Goal: Information Seeking & Learning: Check status

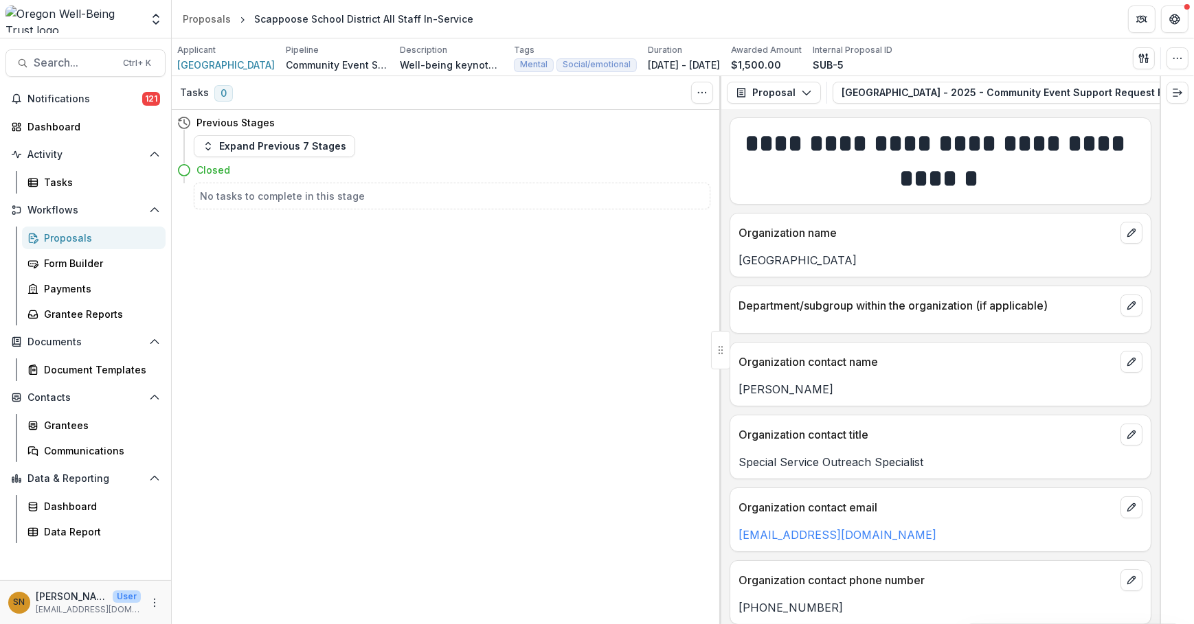
scroll to position [1392, 0]
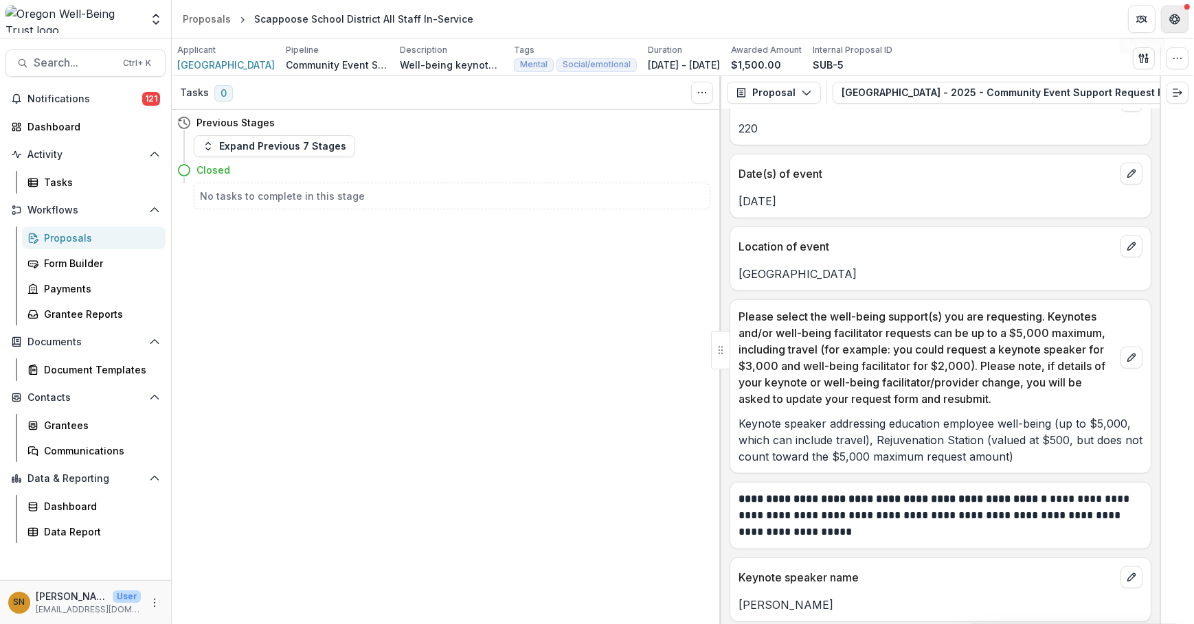
click at [1174, 25] on button "Get Help" at bounding box center [1174, 18] width 27 height 27
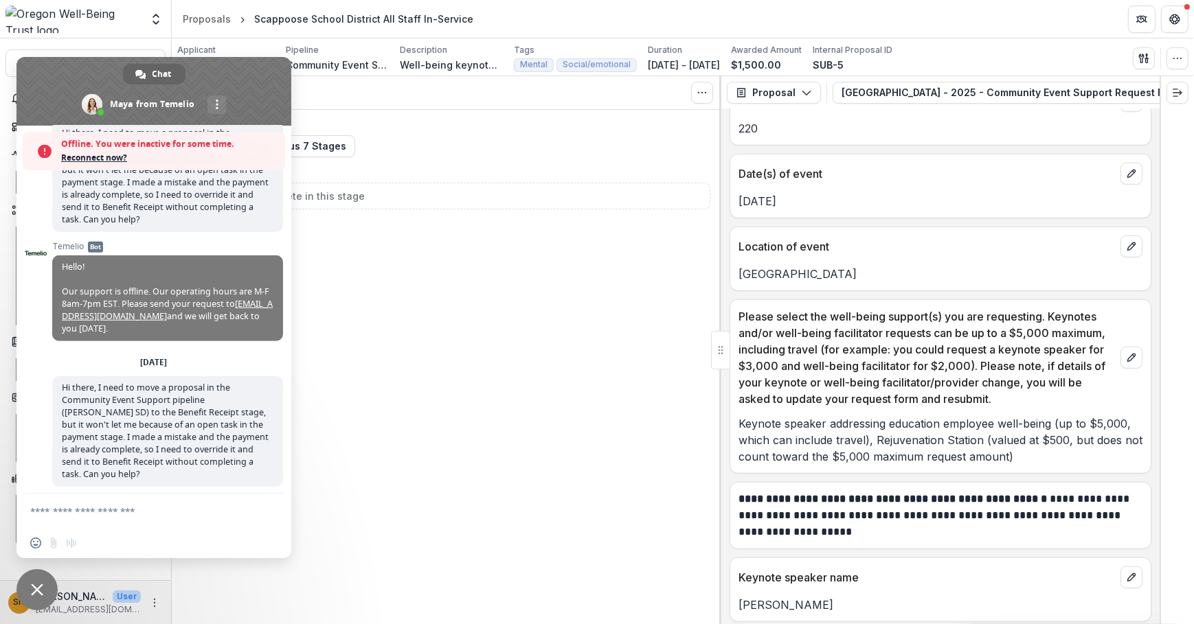
scroll to position [1494, 0]
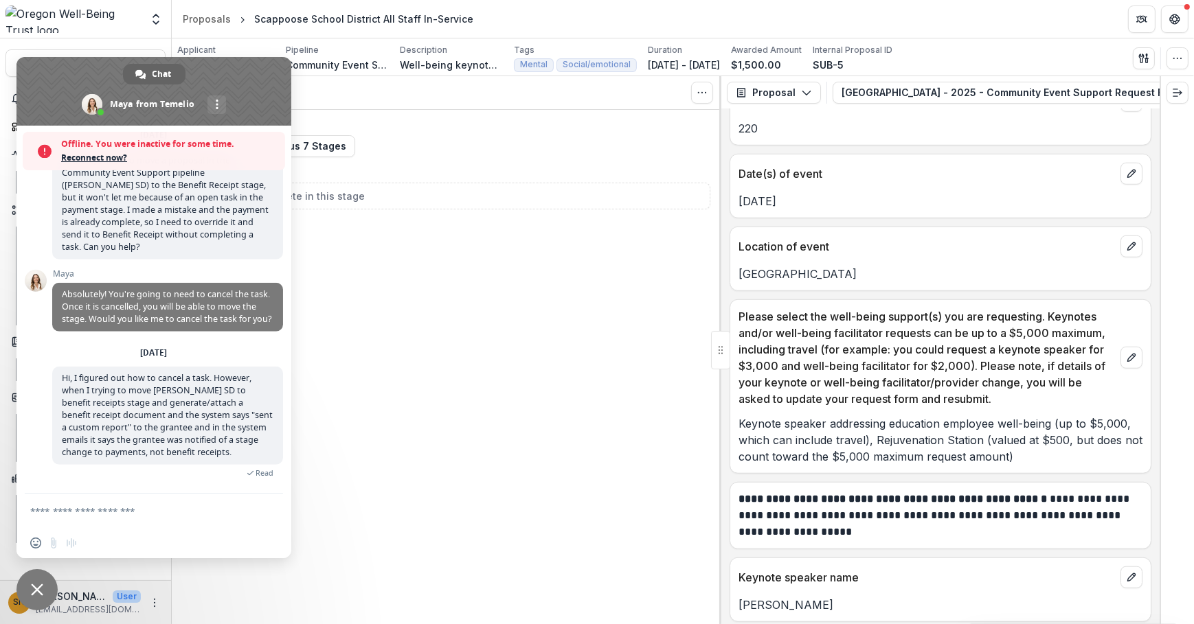
click at [82, 154] on span "Reconnect now?" at bounding box center [169, 158] width 217 height 14
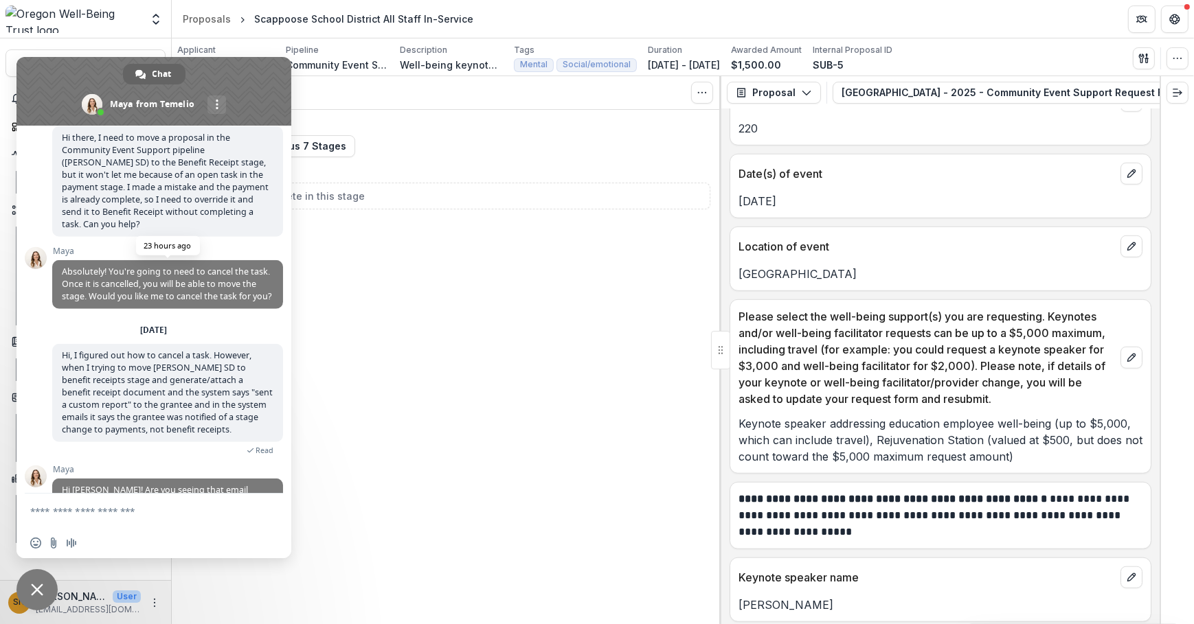
scroll to position [1510, 0]
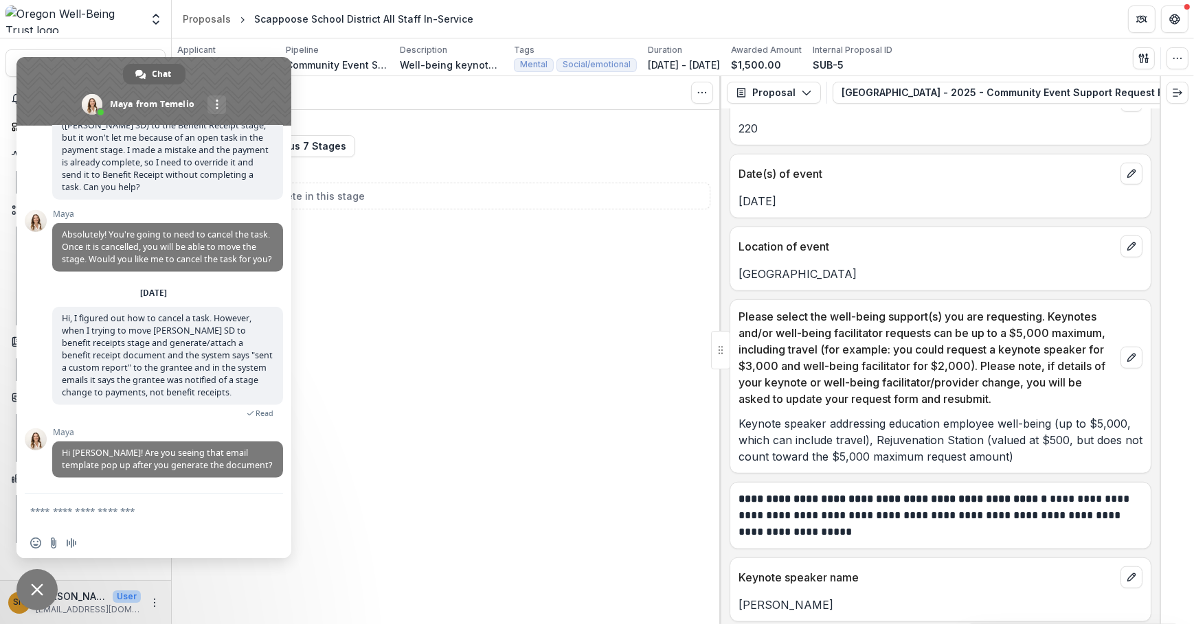
click at [205, 514] on textarea "Compose your message..." at bounding box center [138, 512] width 217 height 12
type textarea "**********"
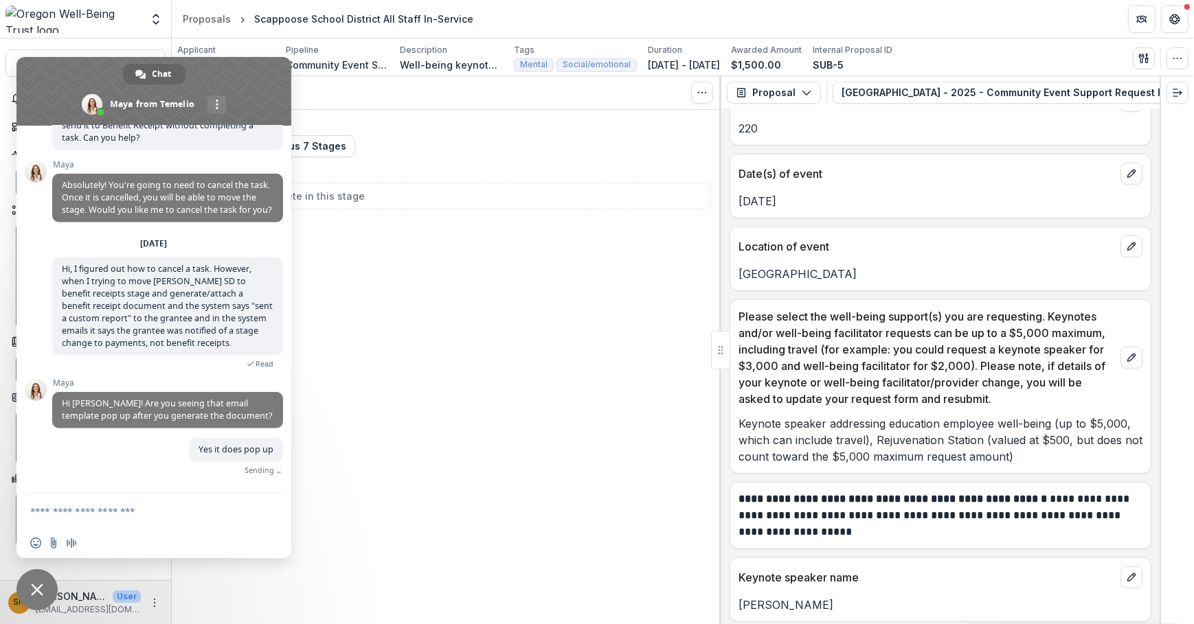
scroll to position [1545, 0]
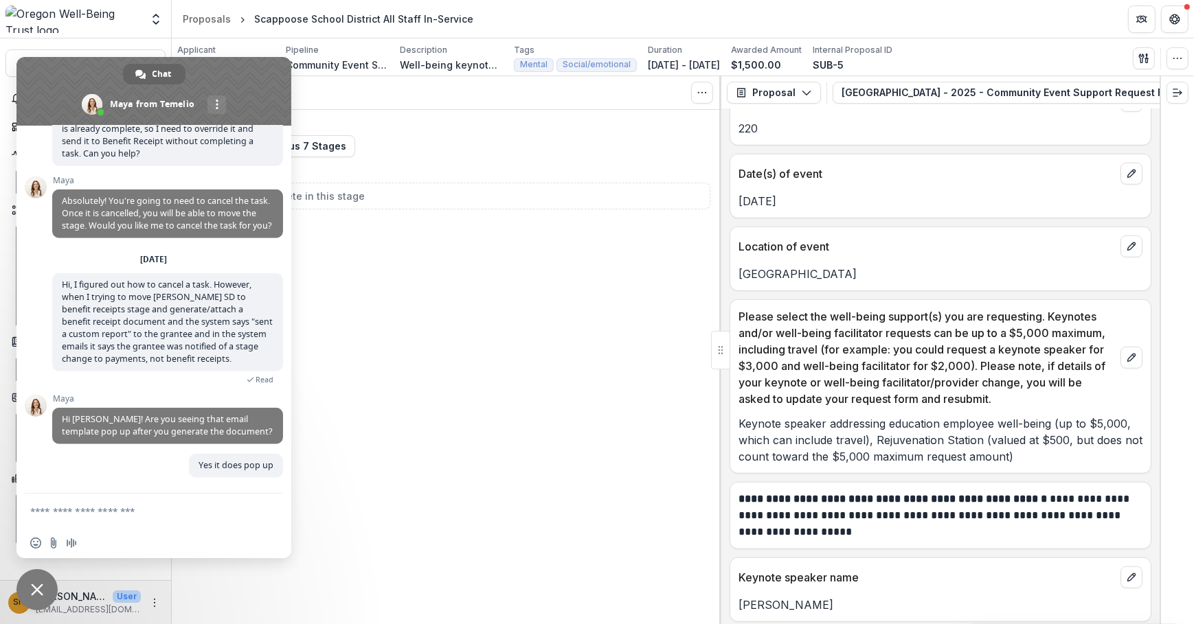
click at [382, 231] on div "Tasks 0 Show Cancelled Tasks Previous Stages Expand Previous 7 Stages Closed No…" at bounding box center [447, 350] width 550 height 548
click at [23, 585] on span "Close chat" at bounding box center [36, 589] width 41 height 41
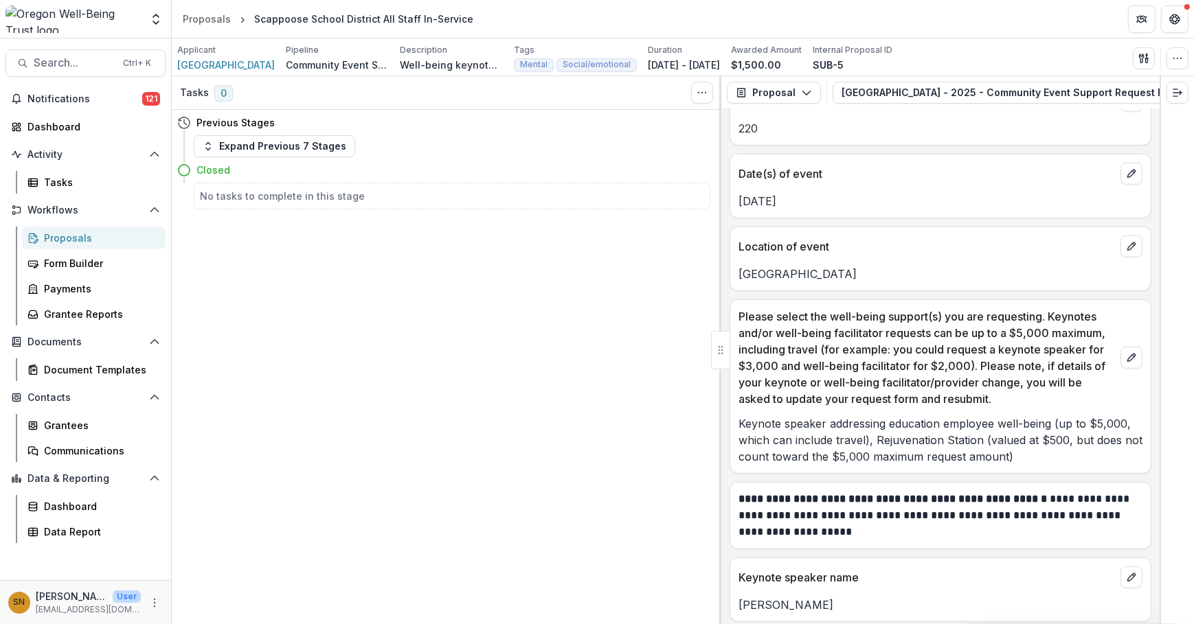
scroll to position [1392, 0]
click at [1176, 26] on button "Get Help" at bounding box center [1174, 18] width 27 height 27
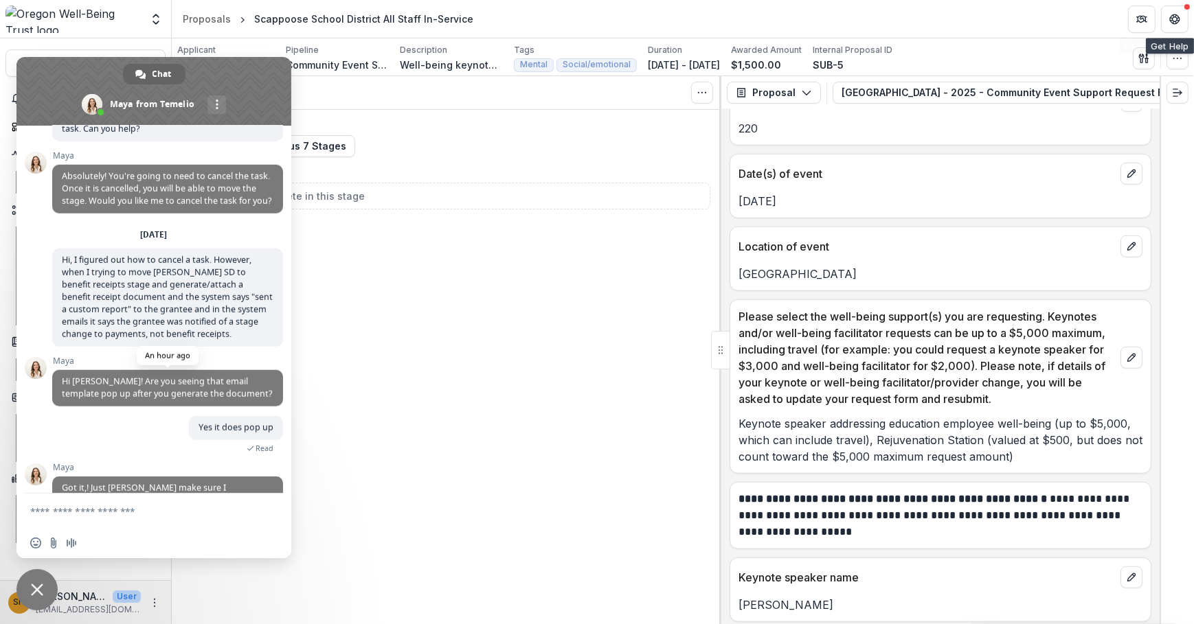
scroll to position [1618, 0]
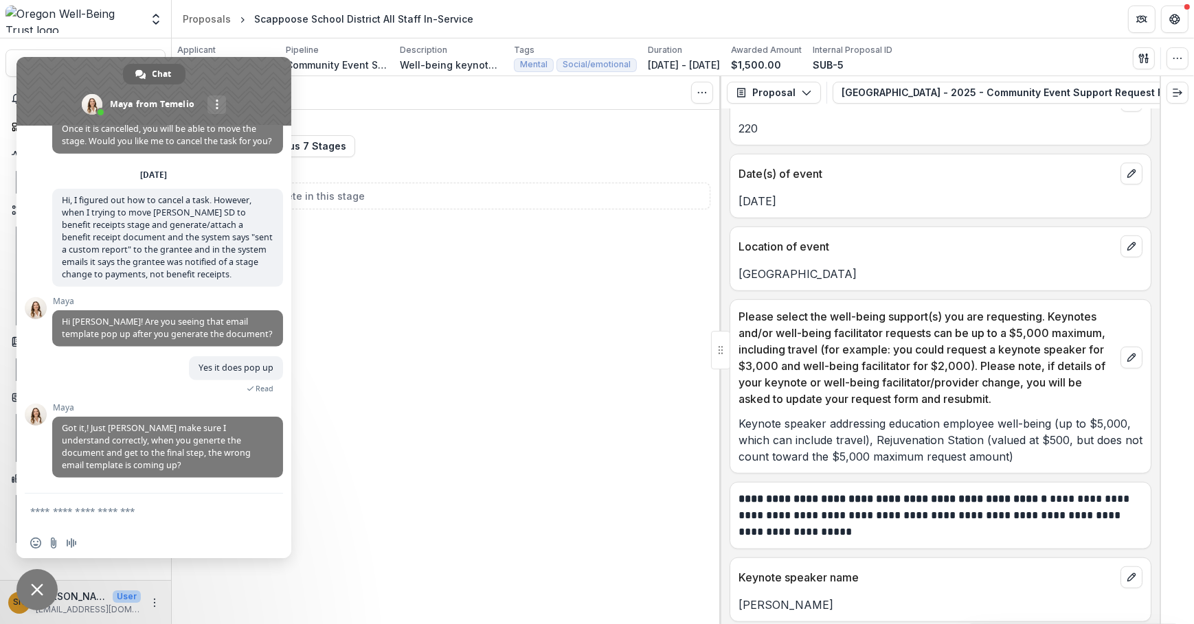
click at [122, 511] on textarea "Compose your message..." at bounding box center [138, 512] width 217 height 12
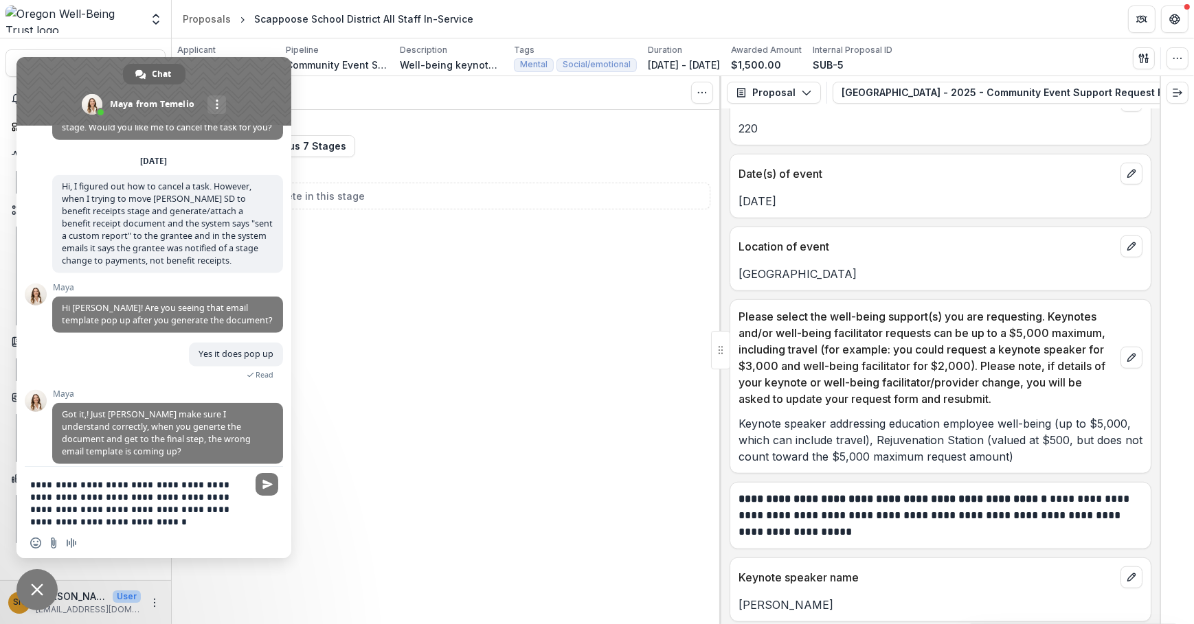
click at [106, 509] on textarea "**********" at bounding box center [138, 503] width 217 height 49
click at [116, 522] on textarea "**********" at bounding box center [138, 503] width 217 height 49
type textarea "**********"
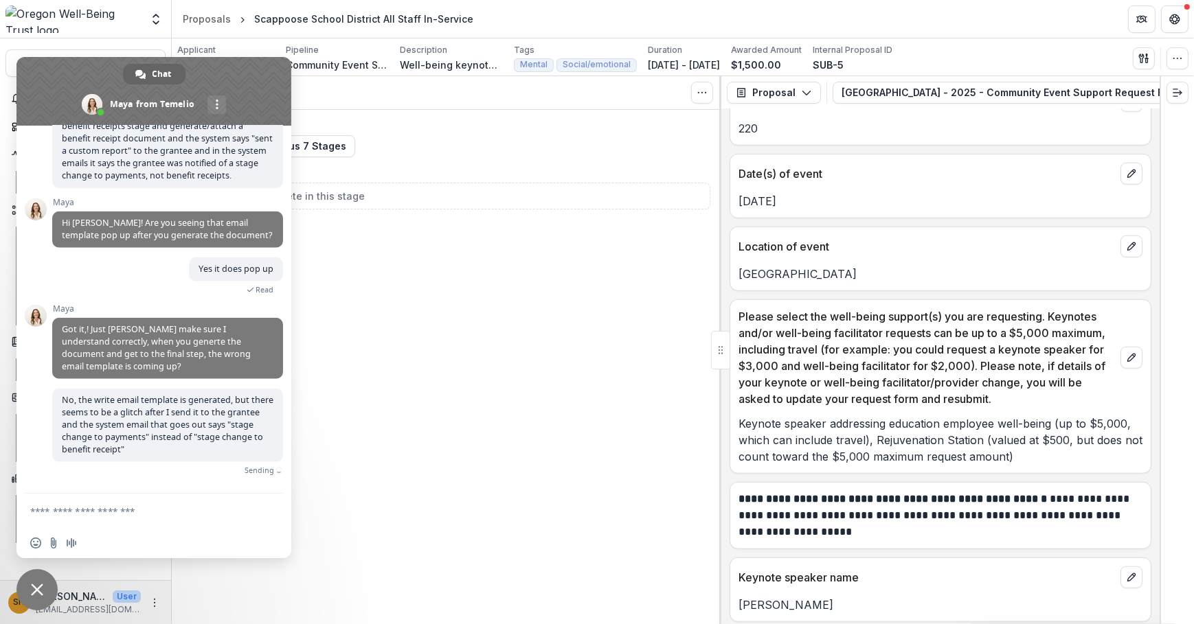
scroll to position [1704, 0]
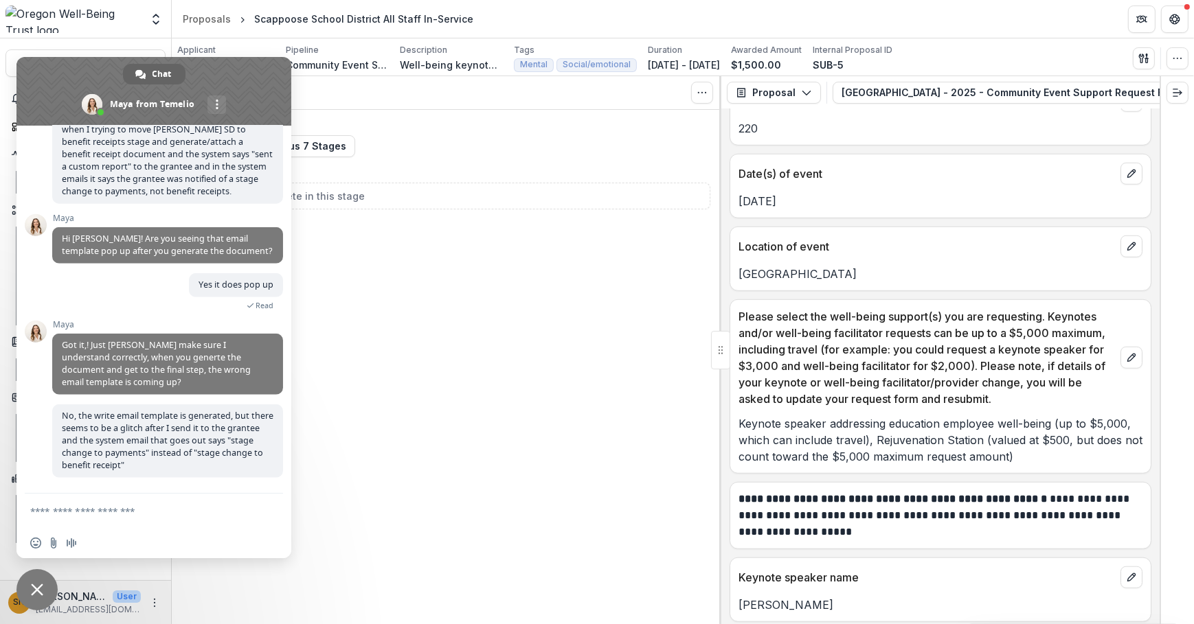
click at [170, 501] on form at bounding box center [138, 512] width 217 height 37
click at [163, 506] on textarea "Compose your message..." at bounding box center [138, 512] width 217 height 12
drag, startPoint x: 200, startPoint y: 446, endPoint x: 161, endPoint y: 528, distance: 90.6
click at [161, 528] on div "Insert an emoji Send a file Audio message" at bounding box center [153, 526] width 275 height 65
click at [160, 503] on form at bounding box center [138, 512] width 217 height 37
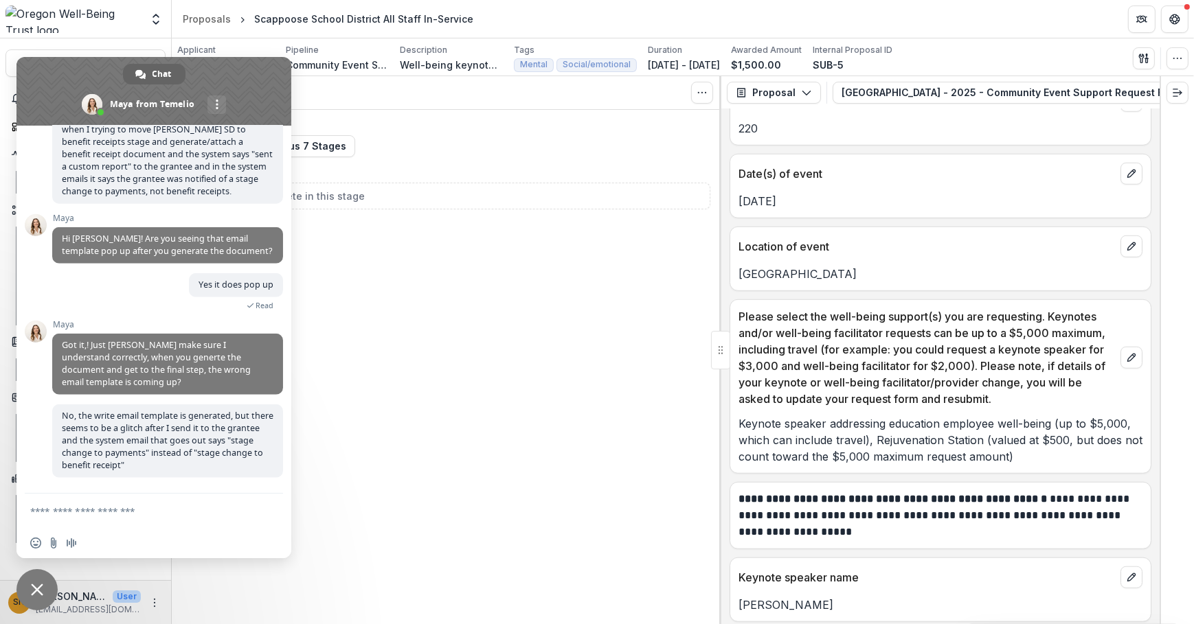
click at [157, 514] on textarea "Compose your message..." at bounding box center [138, 512] width 217 height 12
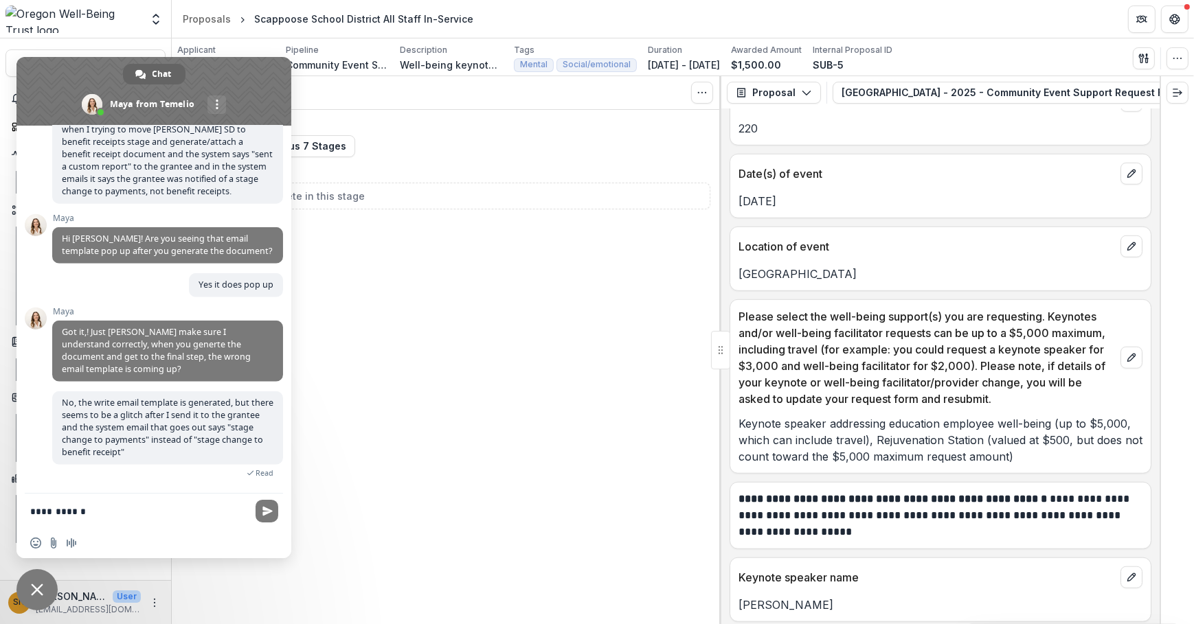
type textarea "**********"
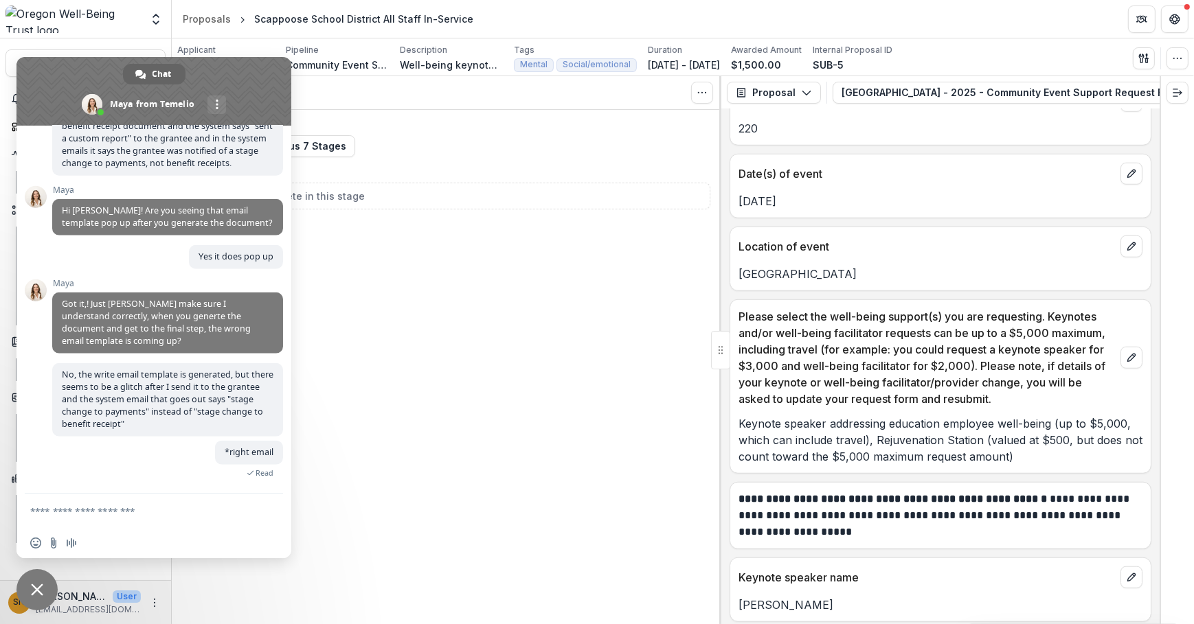
scroll to position [1733, 0]
click at [336, 409] on div "Tasks 0 Show Cancelled Tasks Previous Stages Expand Previous 7 Stages Closed No…" at bounding box center [447, 350] width 550 height 548
click at [534, 509] on div "Tasks 0 Show Cancelled Tasks Previous Stages Expand Previous 7 Stages Closed No…" at bounding box center [447, 350] width 550 height 548
click at [404, 359] on div "Tasks 0 Show Cancelled Tasks Previous Stages Expand Previous 7 Stages Closed No…" at bounding box center [447, 350] width 550 height 548
drag, startPoint x: 38, startPoint y: 582, endPoint x: 48, endPoint y: 583, distance: 9.7
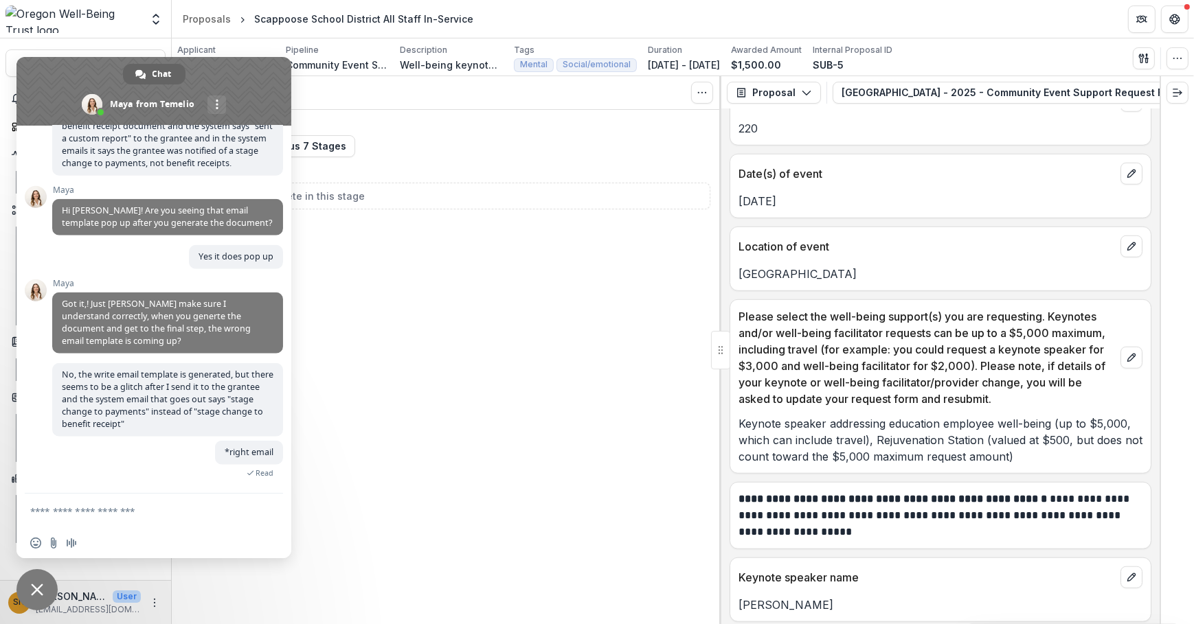
click at [38, 582] on span "Close chat" at bounding box center [36, 589] width 41 height 41
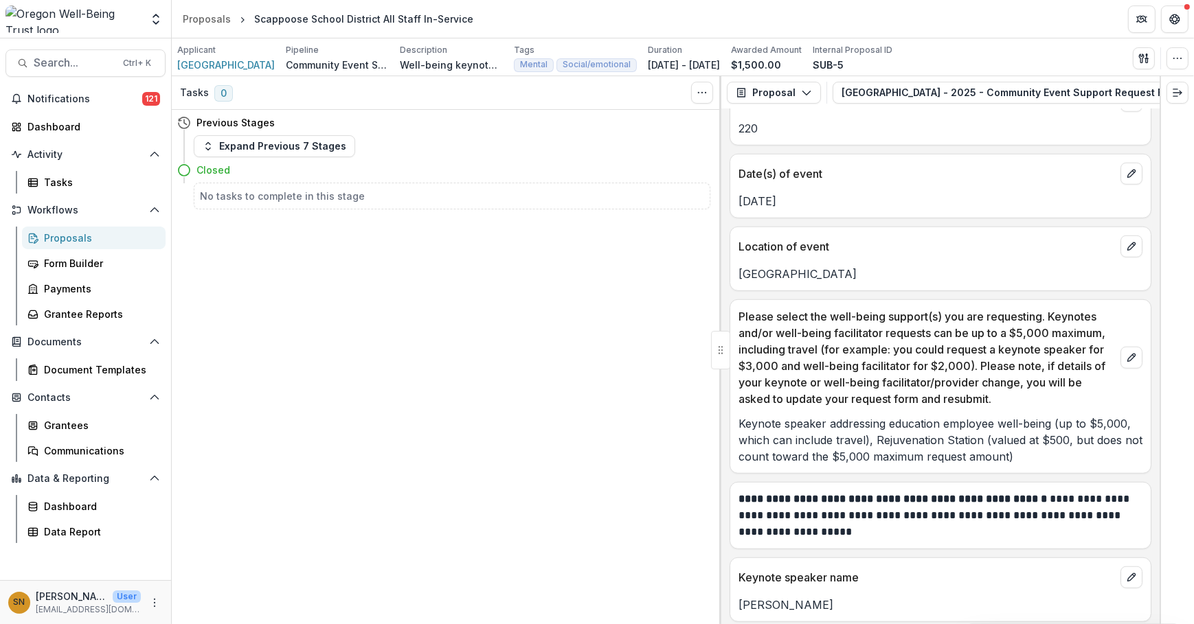
click at [1193, 7] on html "Skip to content Foundations [US_STATE] Well-Being Trust Nonprofits [US_STATE] W…" at bounding box center [597, 312] width 1194 height 624
click at [1181, 10] on button "Get Help" at bounding box center [1174, 18] width 27 height 27
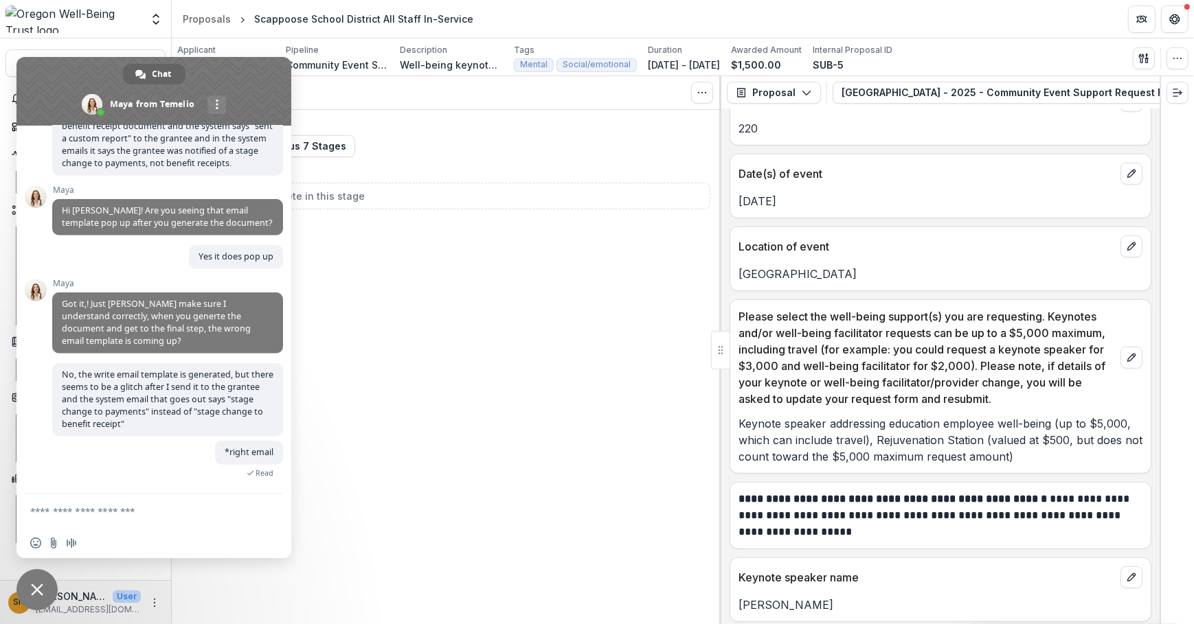
drag, startPoint x: 550, startPoint y: 311, endPoint x: 529, endPoint y: 302, distance: 23.4
click at [550, 311] on div "Tasks 0 Show Cancelled Tasks Previous Stages Expand Previous 7 Stages Closed No…" at bounding box center [447, 350] width 550 height 548
click at [34, 592] on span "Close chat" at bounding box center [37, 590] width 12 height 12
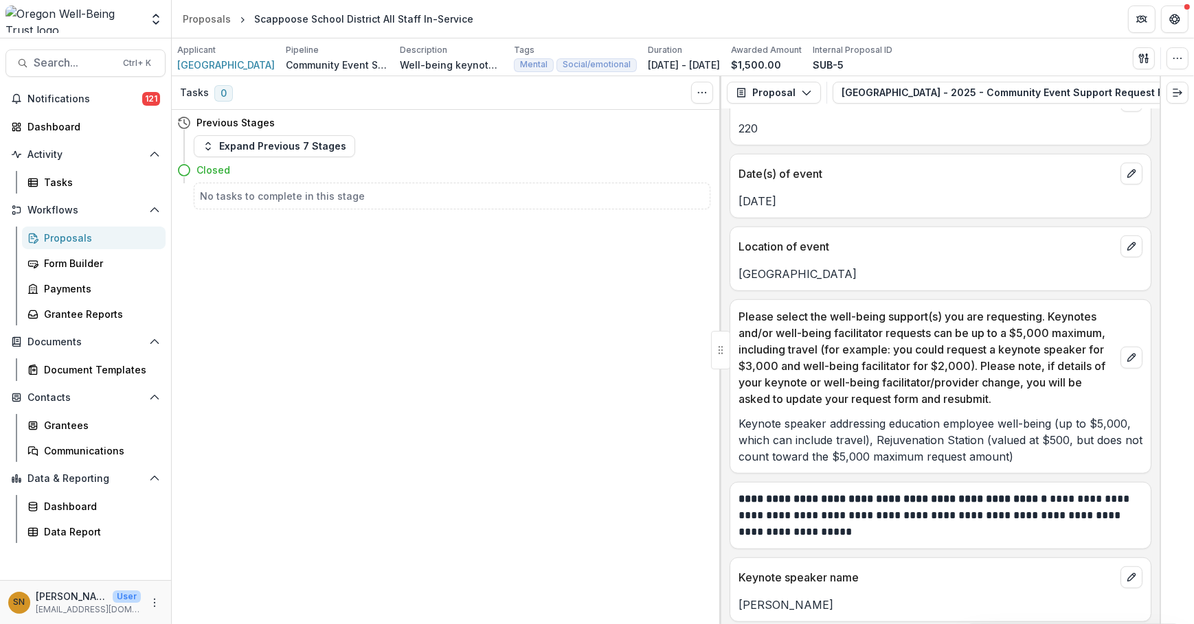
click at [82, 241] on div "Proposals" at bounding box center [99, 238] width 111 height 14
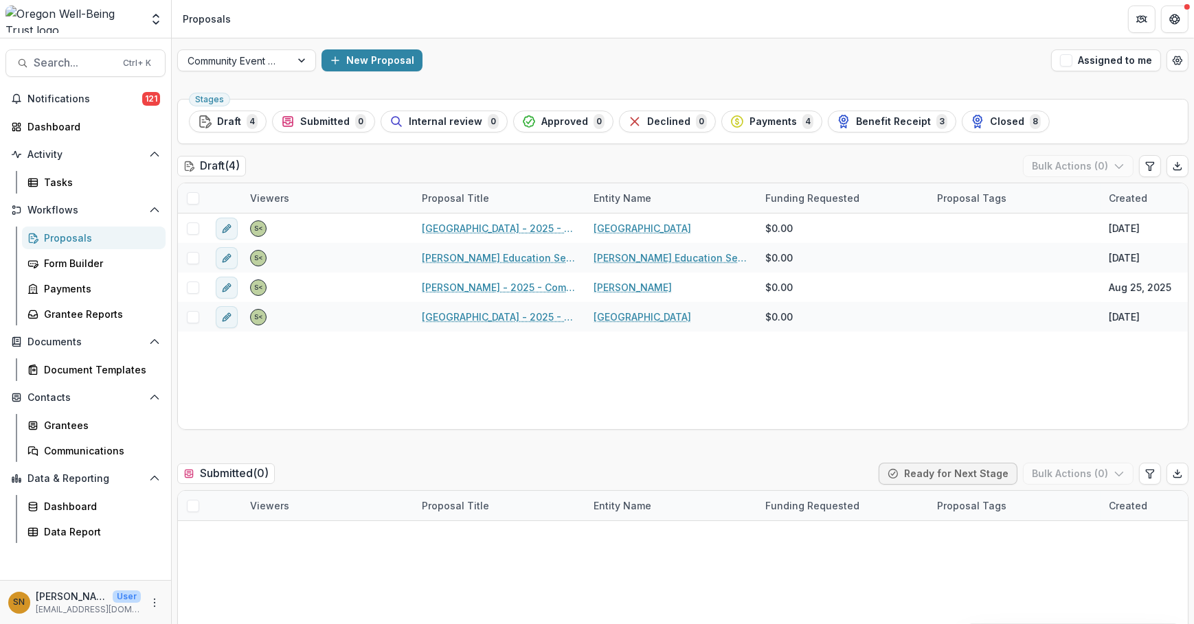
click at [971, 119] on div "Closed 8" at bounding box center [1006, 121] width 70 height 15
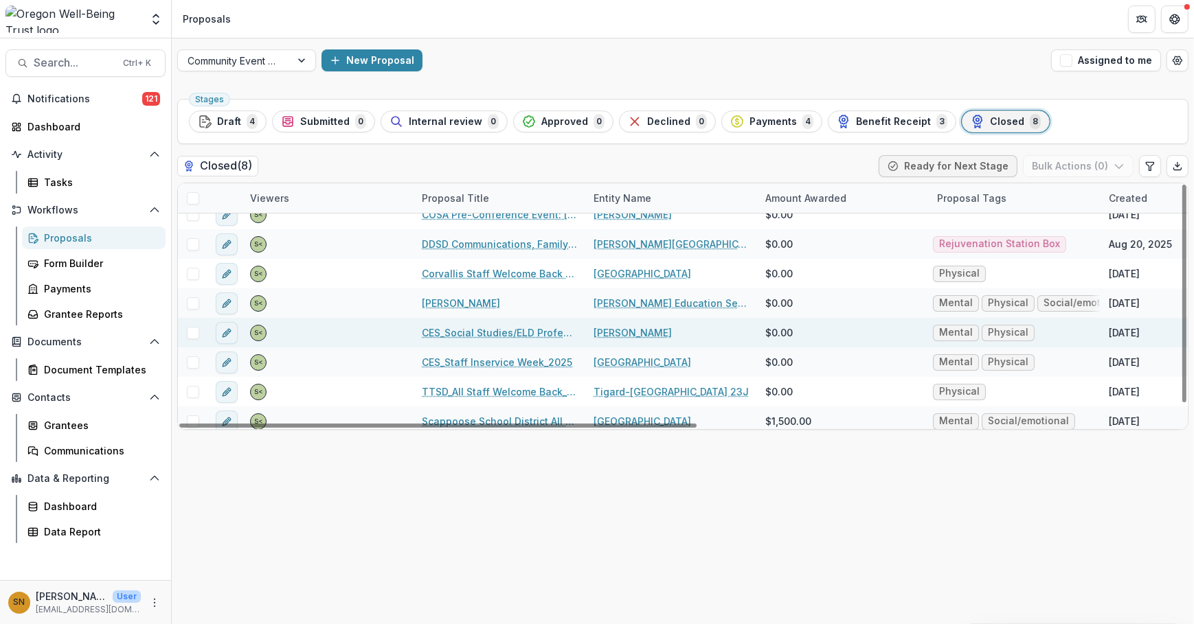
scroll to position [21, 0]
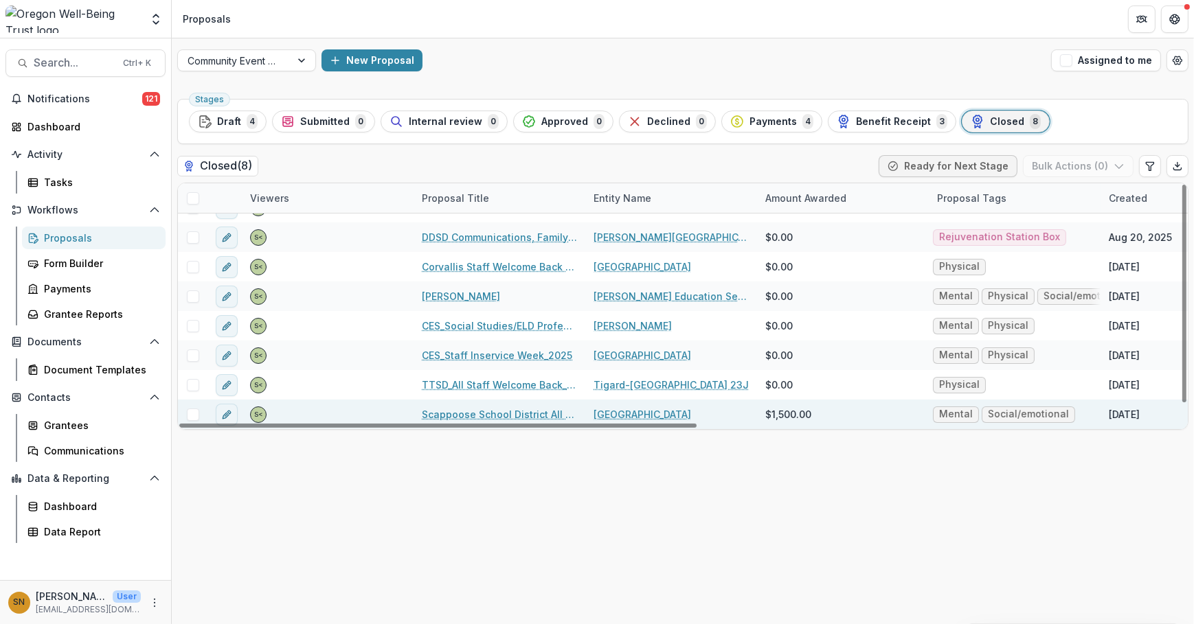
click at [548, 409] on link "Scappoose School District All Staff In-Service" at bounding box center [499, 414] width 155 height 14
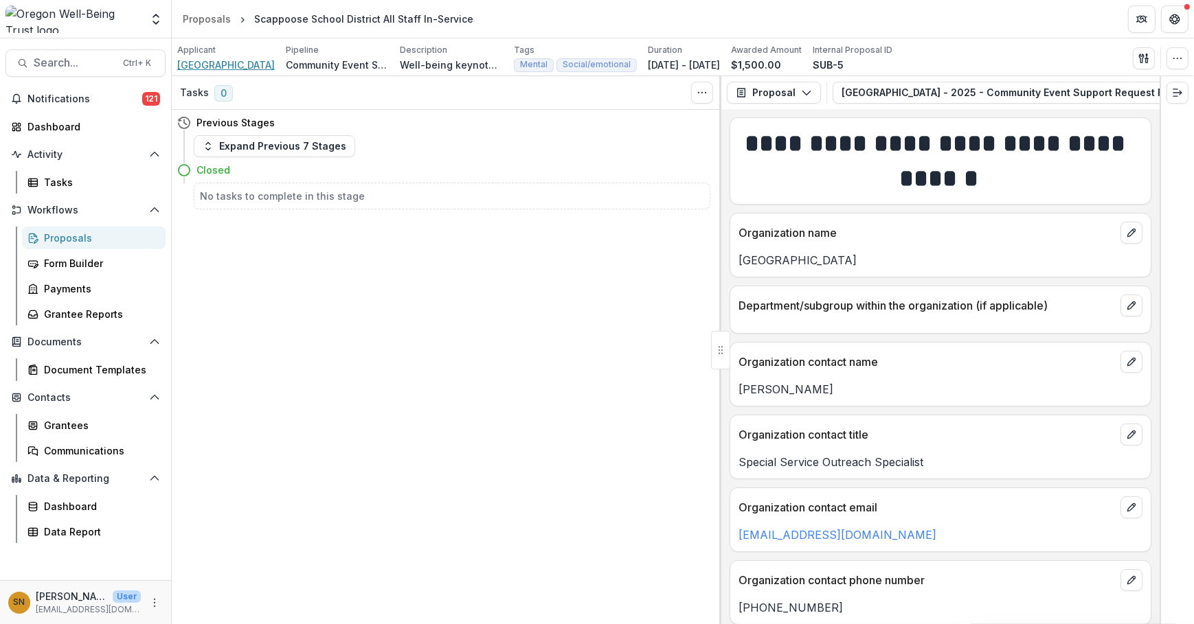
click at [245, 62] on span "[GEOGRAPHIC_DATA]" at bounding box center [226, 65] width 98 height 14
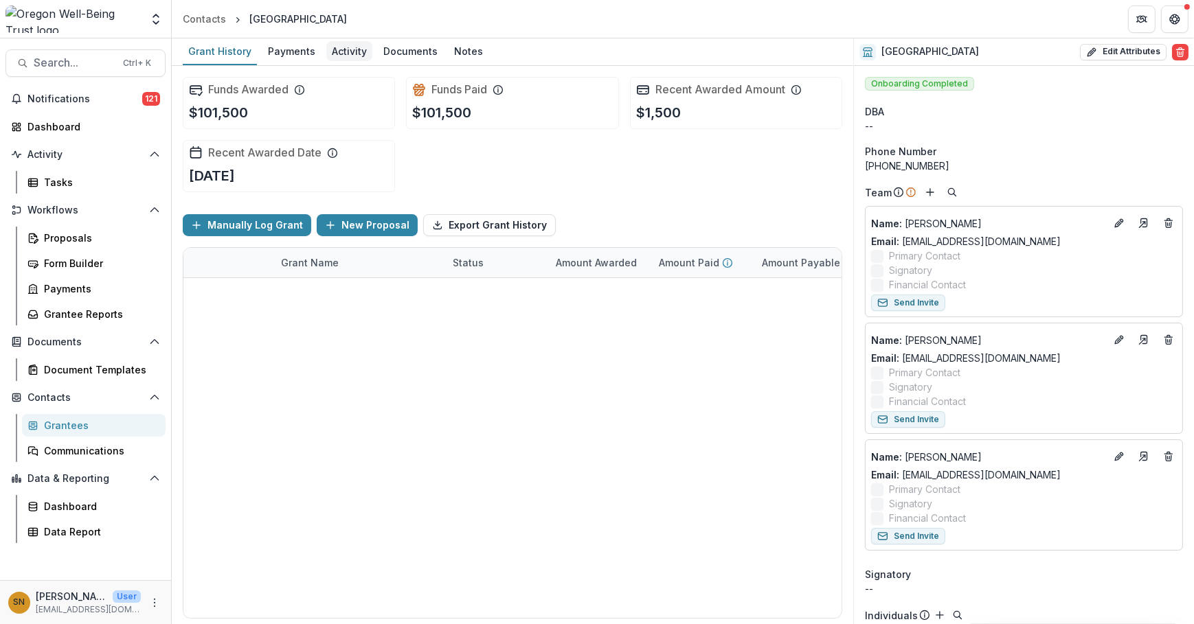
click at [362, 51] on div "Activity" at bounding box center [349, 51] width 46 height 20
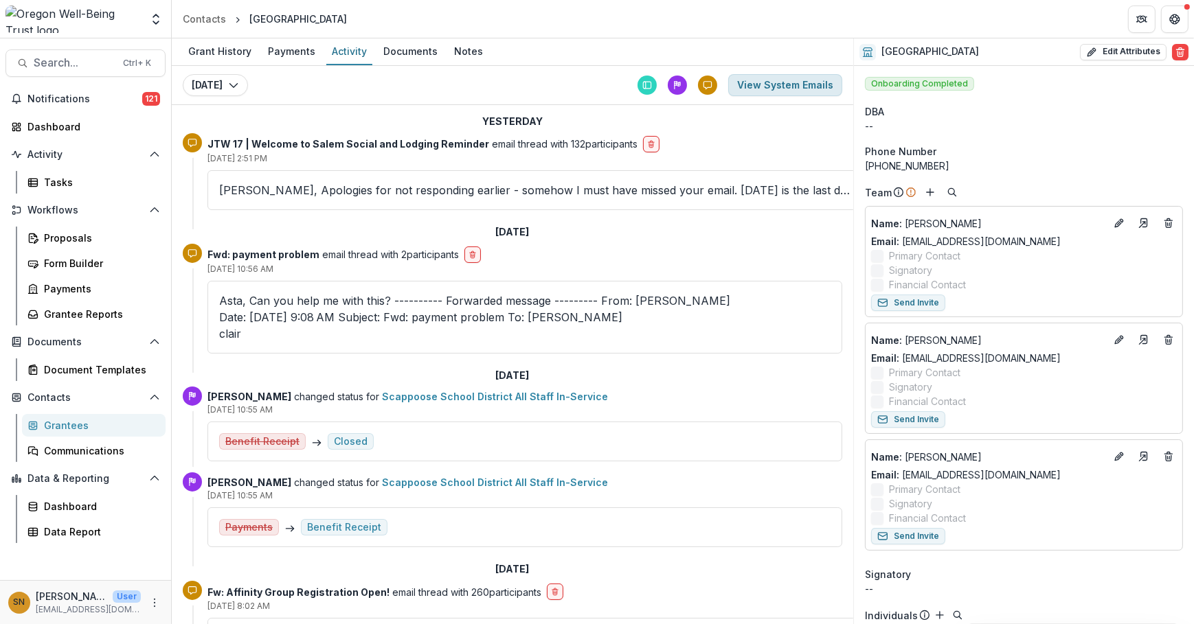
click at [798, 82] on button "View System Emails" at bounding box center [785, 85] width 114 height 22
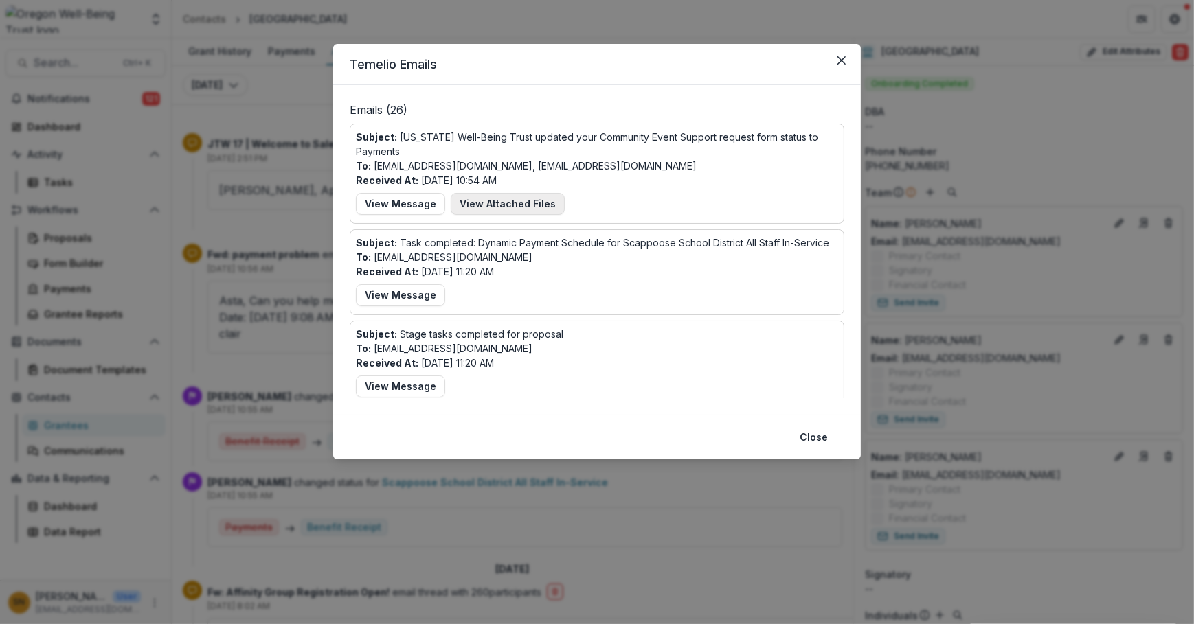
click at [507, 203] on button "View Attached Files" at bounding box center [508, 204] width 114 height 22
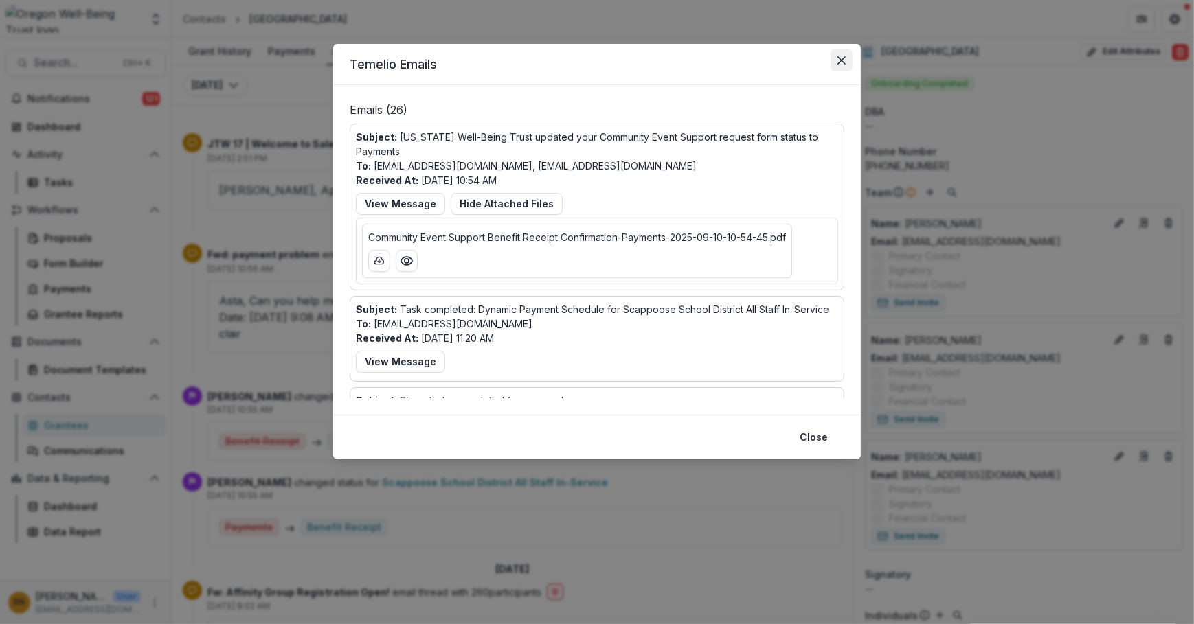
click at [835, 66] on button "Close" at bounding box center [841, 60] width 22 height 22
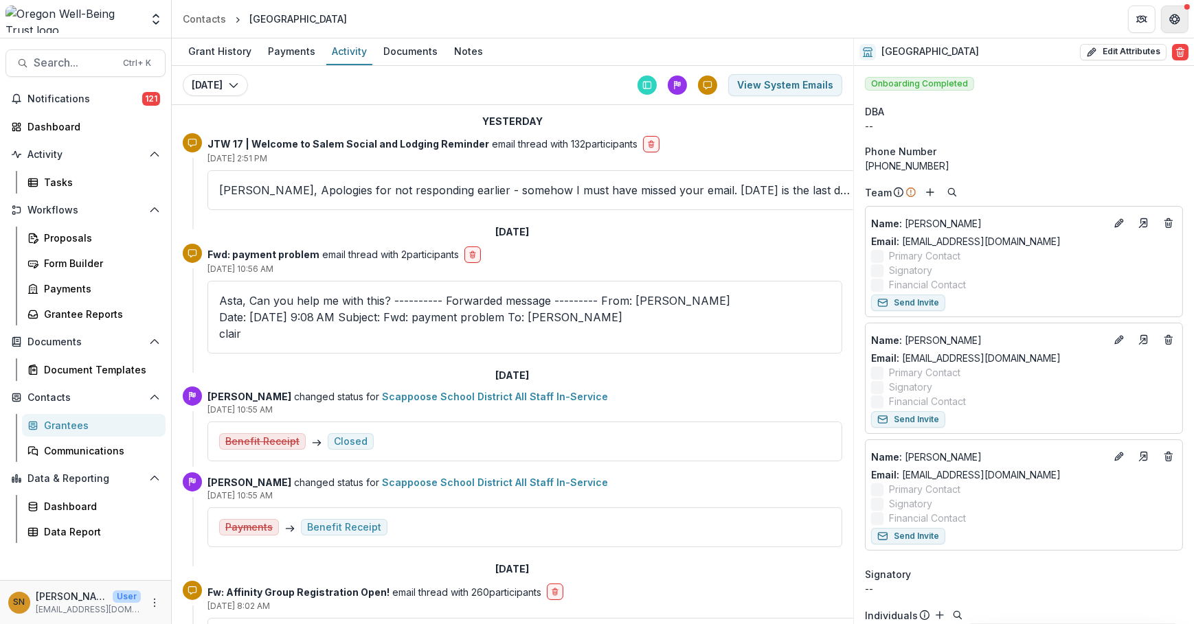
click at [1168, 8] on button "Get Help" at bounding box center [1174, 18] width 27 height 27
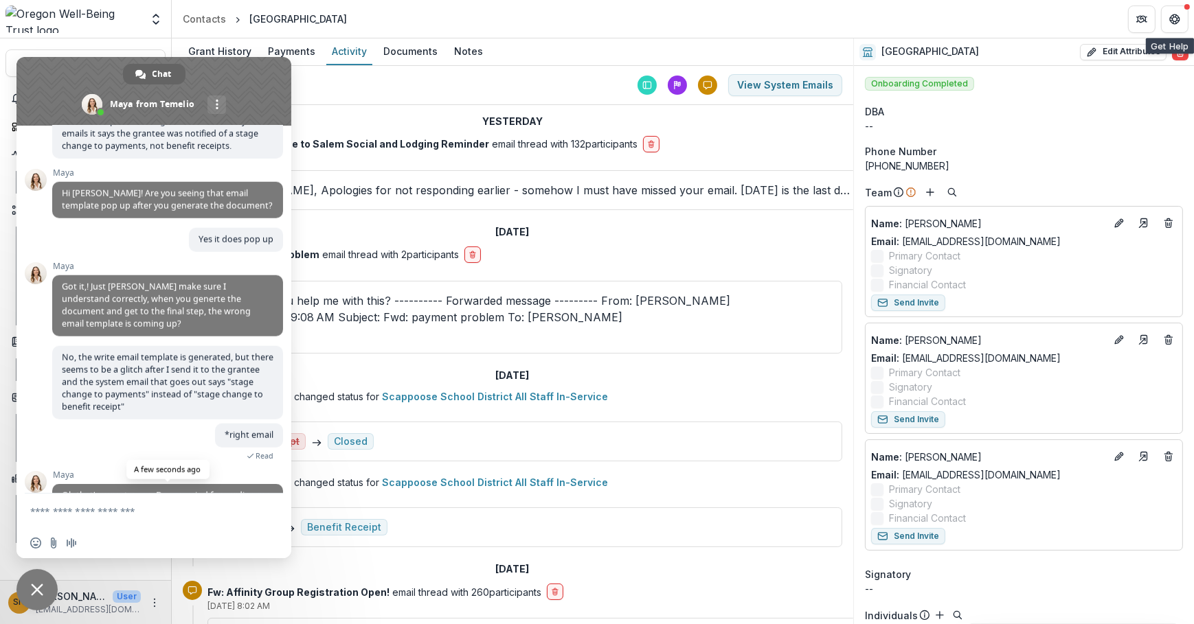
scroll to position [1807, 0]
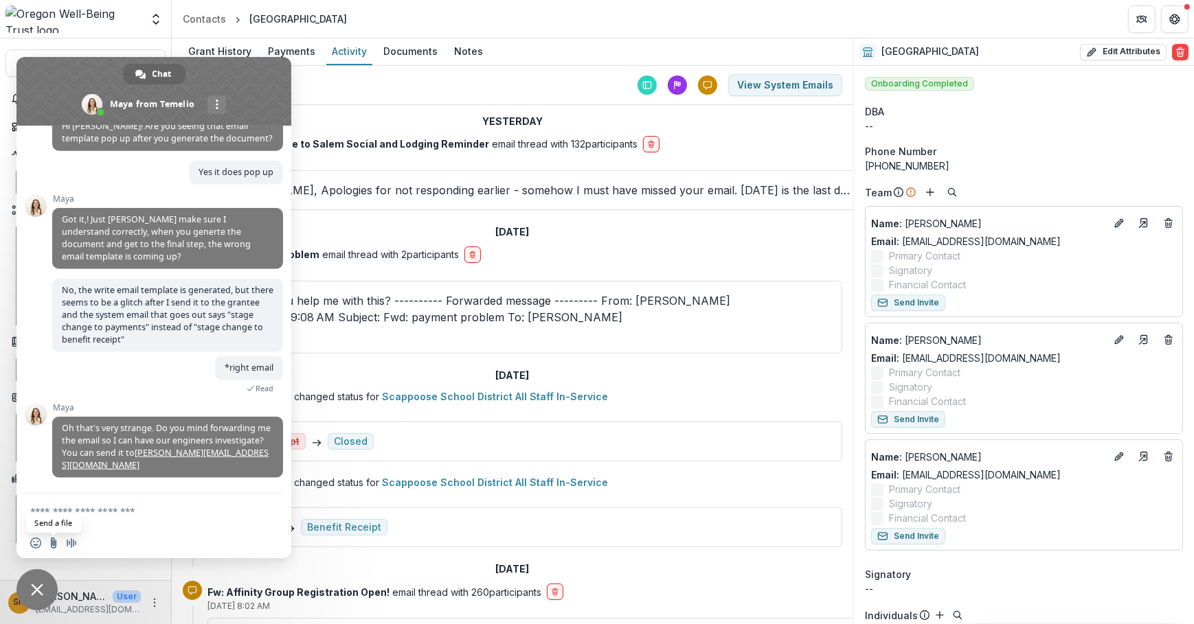
click at [56, 544] on input "Send a file" at bounding box center [53, 543] width 11 height 11
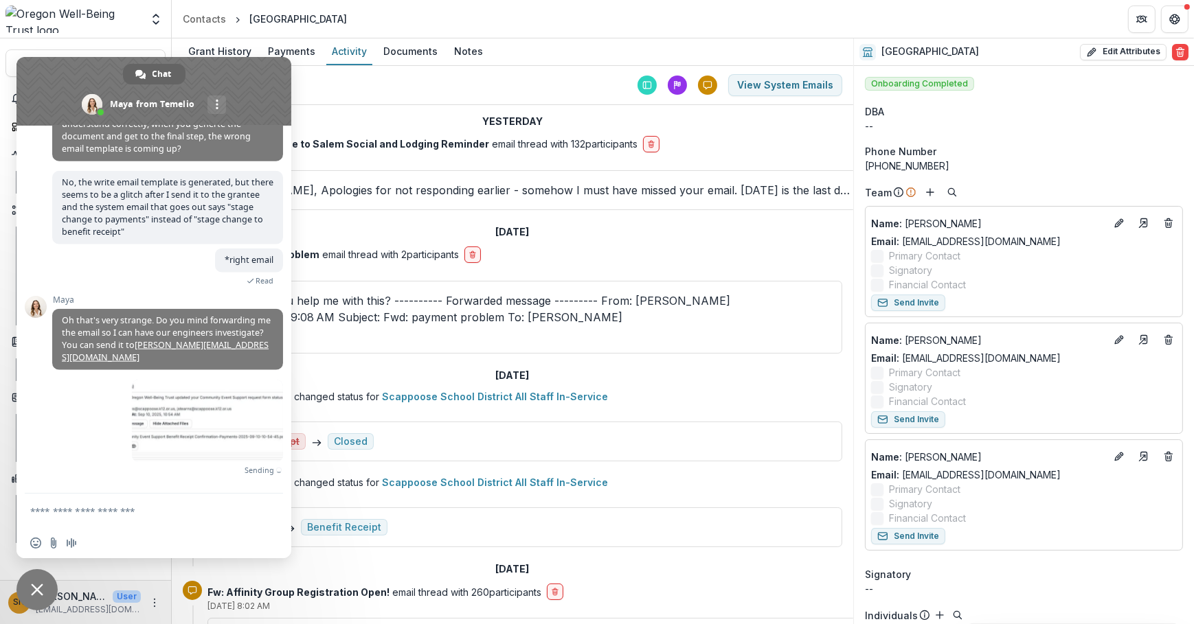
scroll to position [1899, 0]
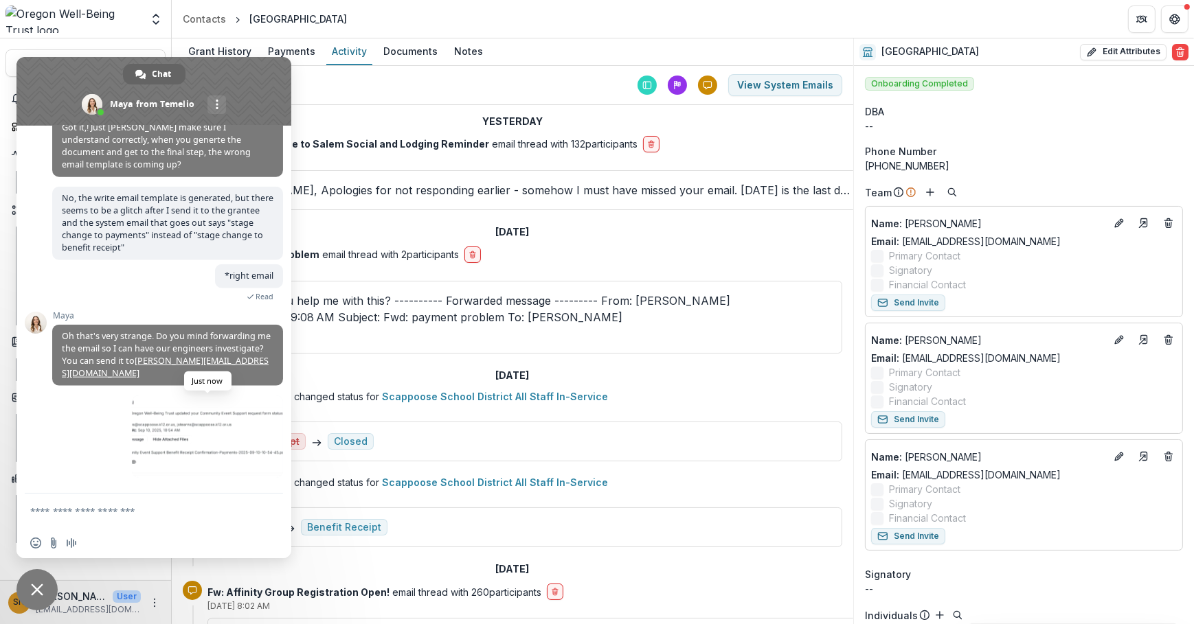
click at [206, 440] on span at bounding box center [207, 437] width 151 height 82
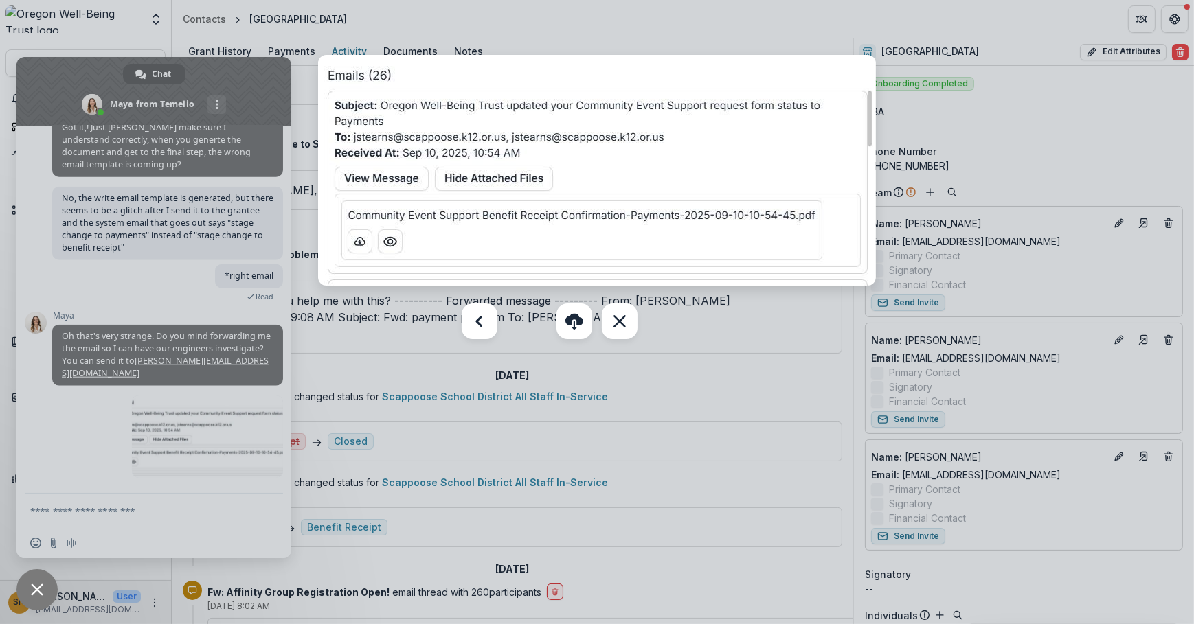
click at [770, 387] on div at bounding box center [597, 312] width 1194 height 624
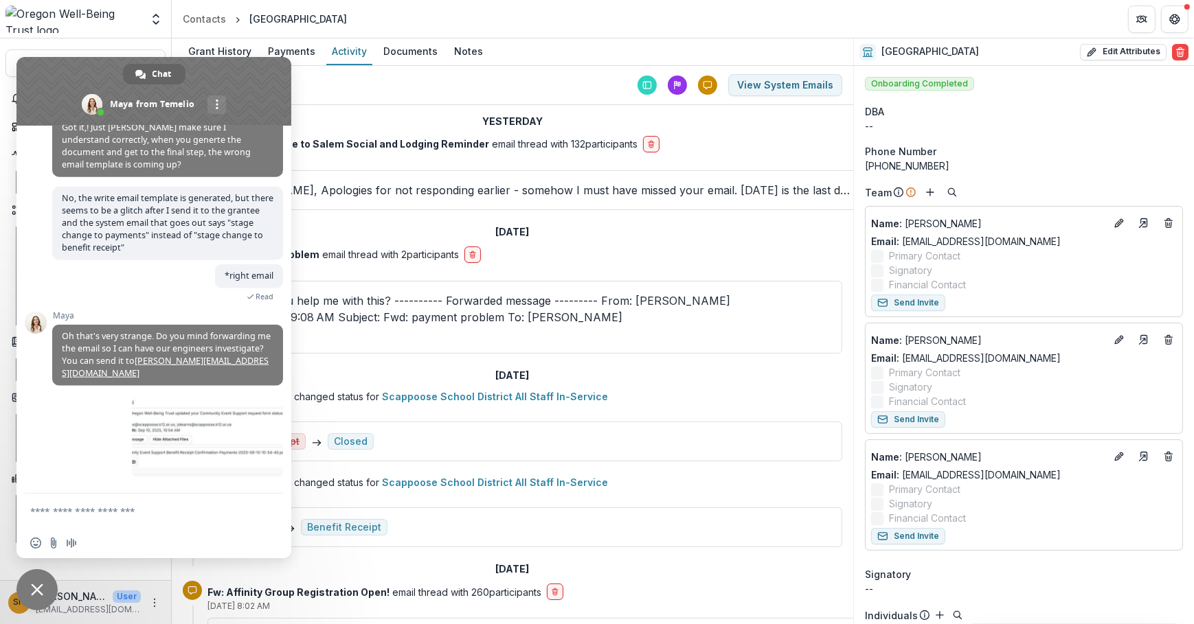
click at [801, 387] on div "[PERSON_NAME] changed status for Scappoose School District All Staff In-Service…" at bounding box center [524, 424] width 635 height 75
click at [798, 82] on button "View System Emails" at bounding box center [785, 85] width 114 height 22
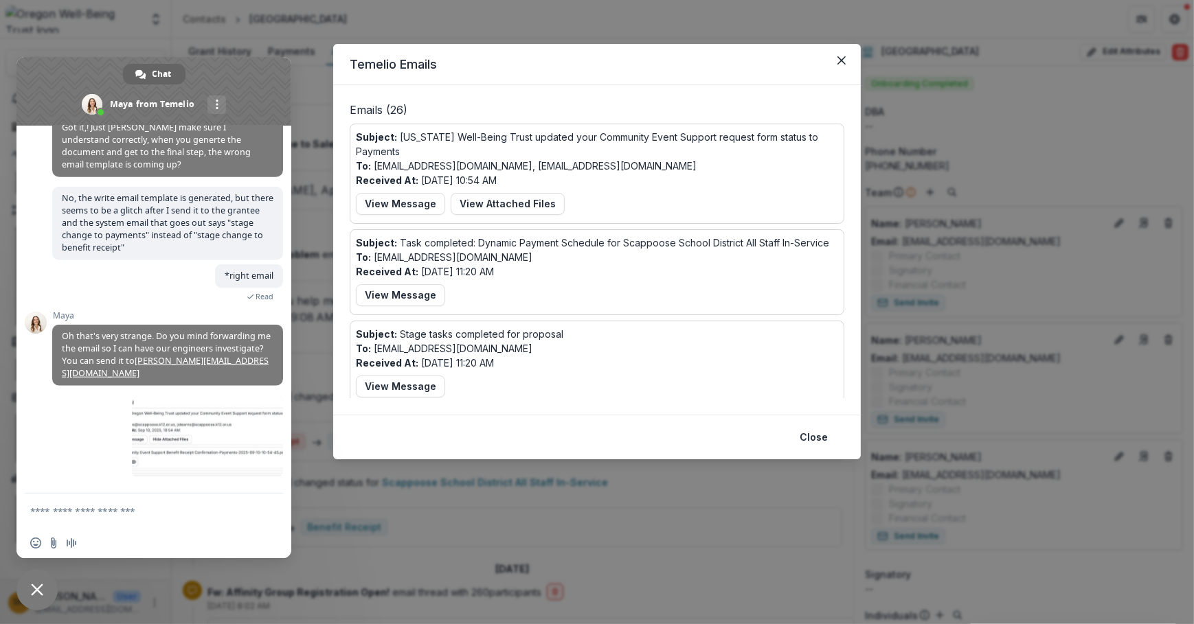
click at [742, 167] on div "Subject: [US_STATE] Well-Being Trust updated your Community Event Support reque…" at bounding box center [597, 174] width 482 height 88
click at [634, 128] on div "Subject: [US_STATE] Well-Being Trust updated your Community Event Support reque…" at bounding box center [597, 174] width 495 height 100
click at [635, 130] on p "Subject: [US_STATE] Well-Being Trust updated your Community Event Support reque…" at bounding box center [597, 144] width 482 height 29
click at [639, 136] on p "Subject: [US_STATE] Well-Being Trust updated your Community Event Support reque…" at bounding box center [597, 144] width 482 height 29
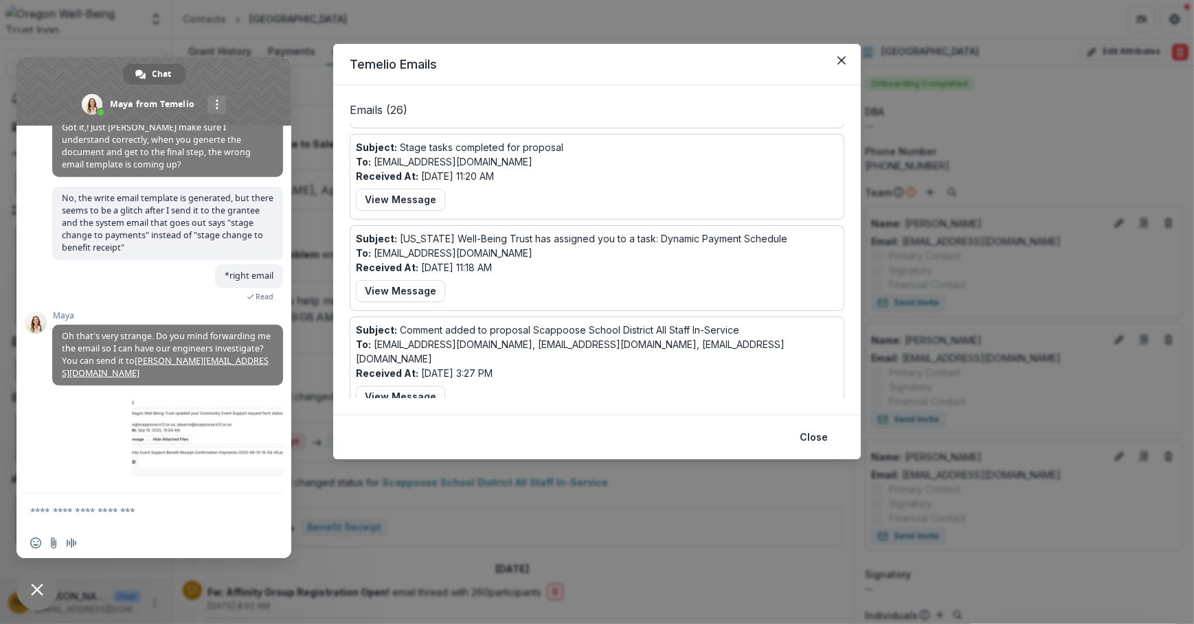
scroll to position [0, 0]
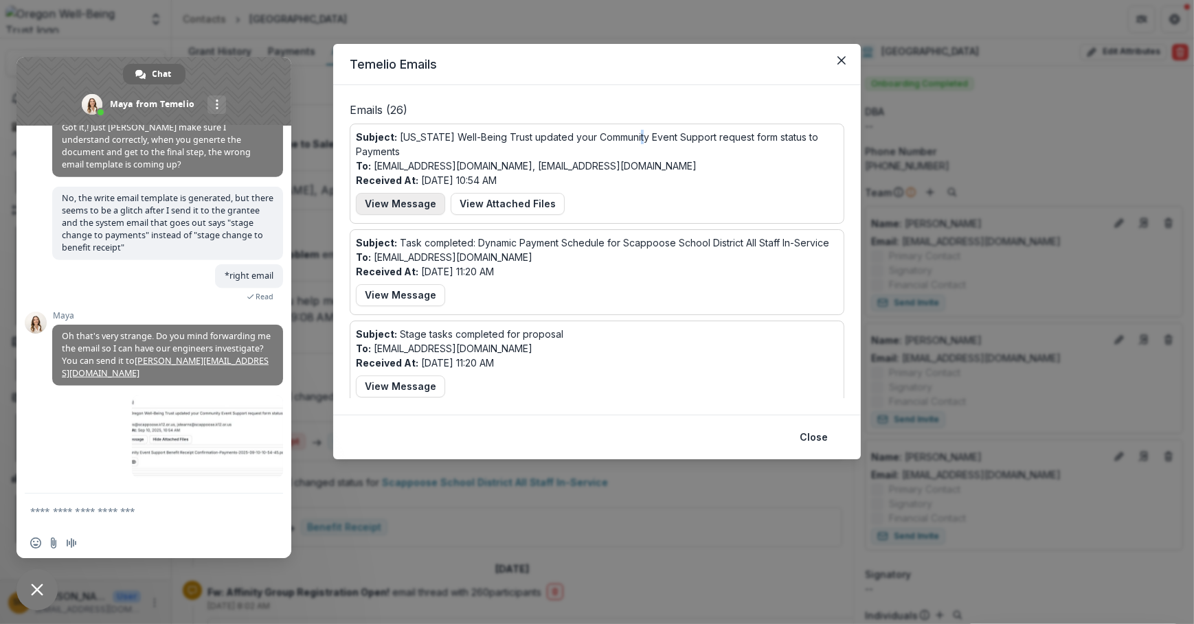
click at [402, 207] on button "View Message" at bounding box center [400, 204] width 89 height 22
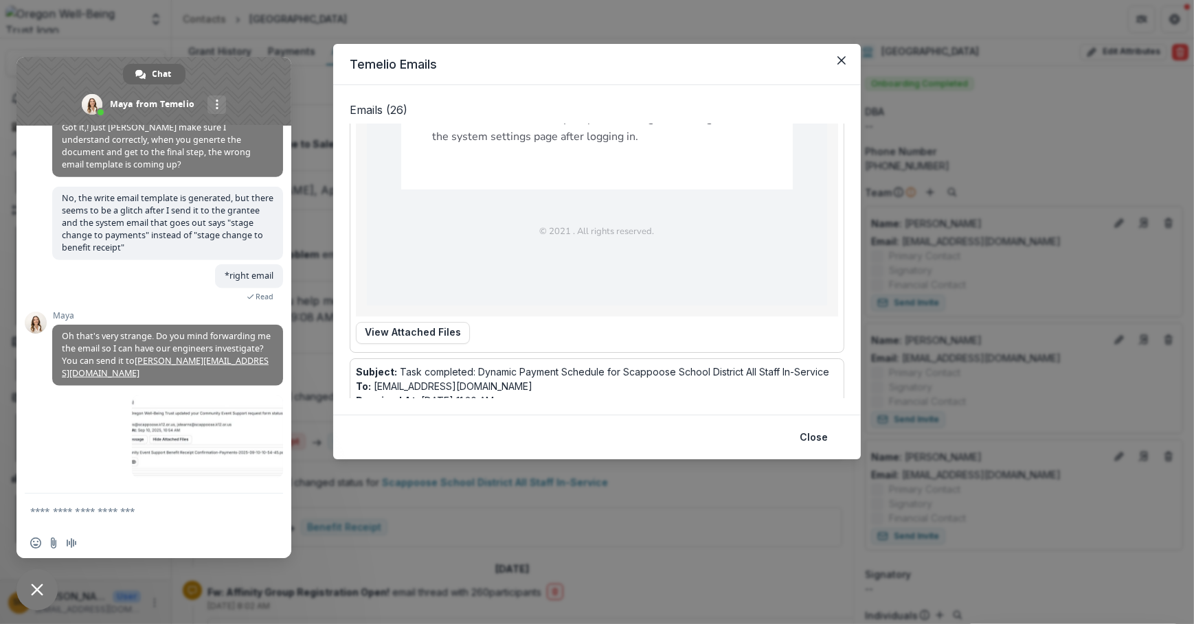
scroll to position [499, 0]
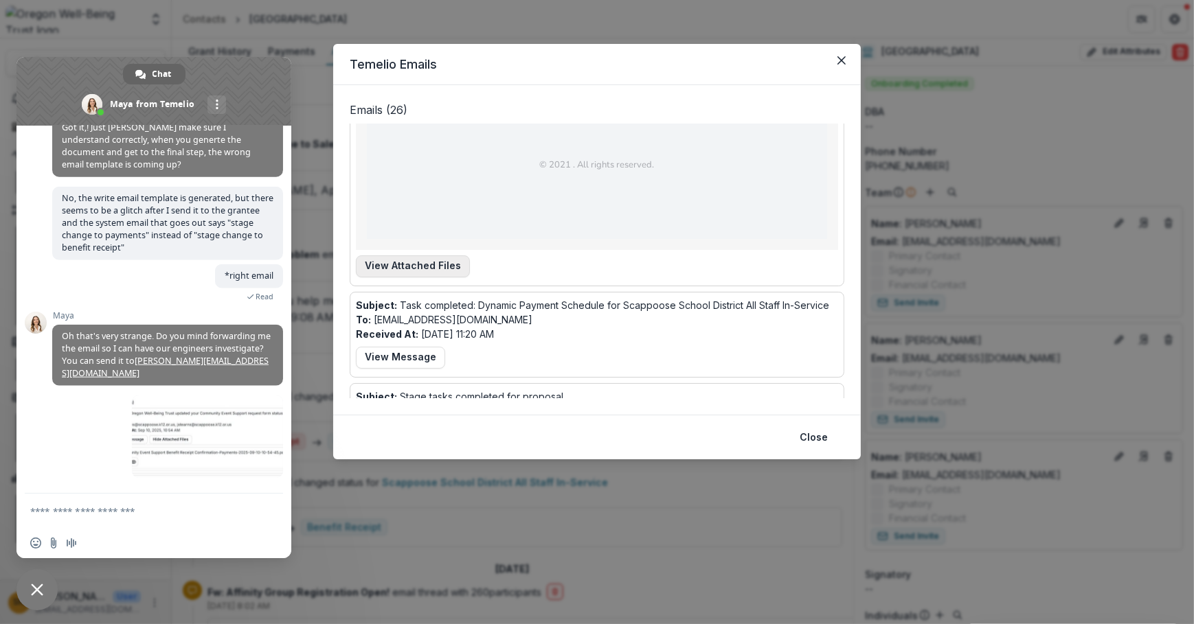
click at [409, 256] on button "View Attached Files" at bounding box center [413, 267] width 114 height 22
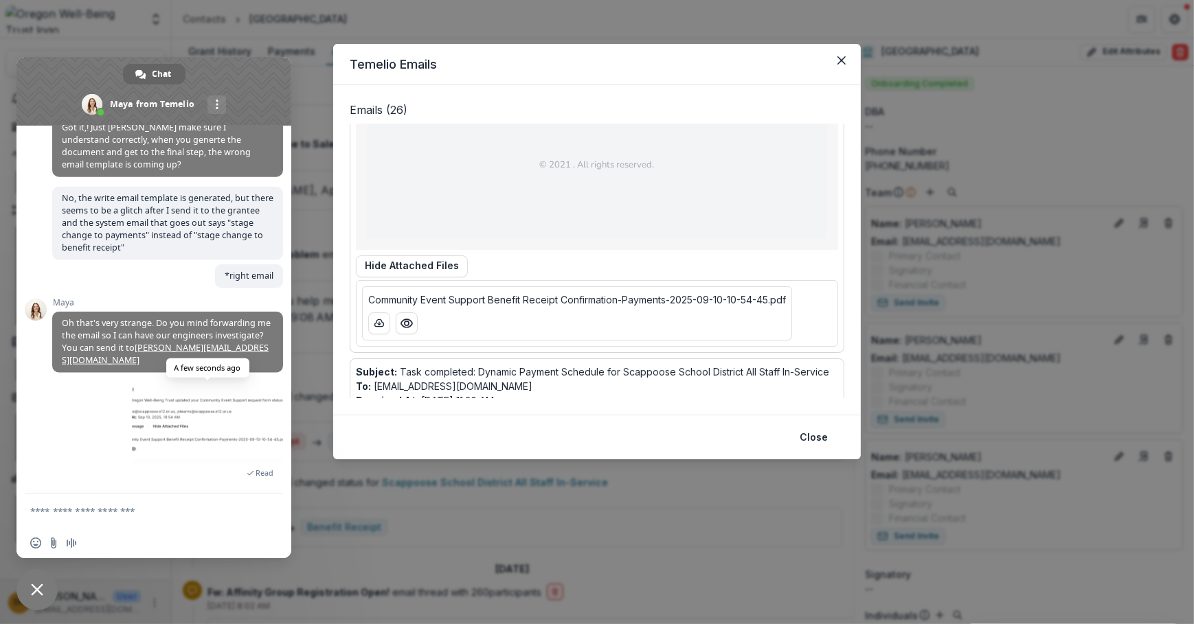
click at [203, 446] on span at bounding box center [207, 424] width 151 height 82
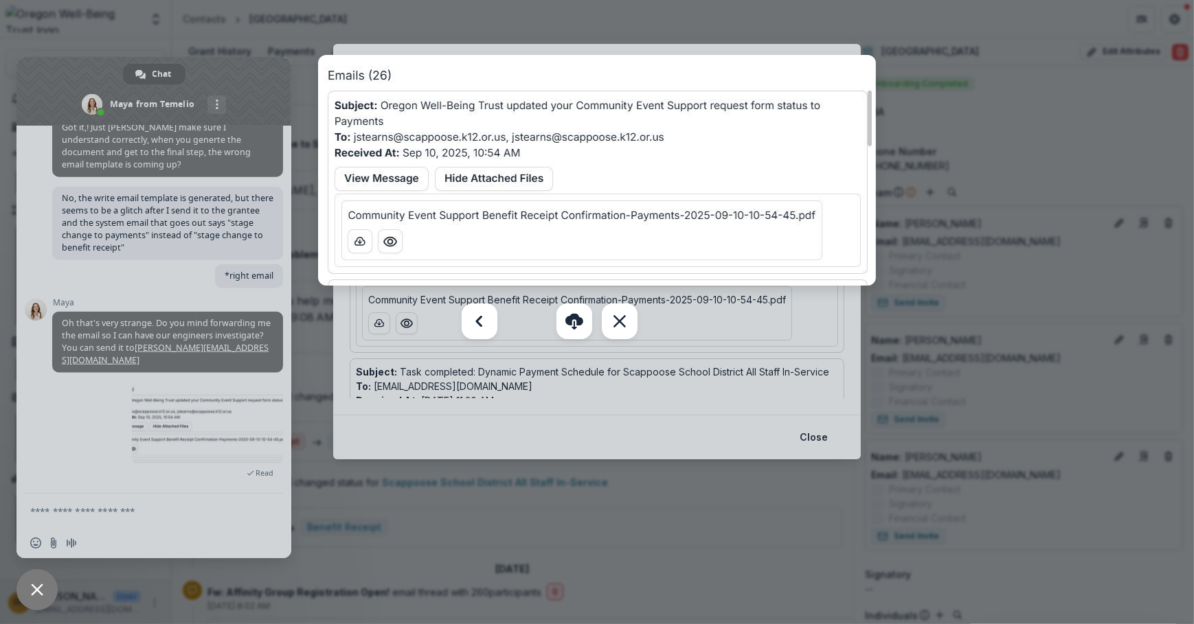
drag, startPoint x: 609, startPoint y: 422, endPoint x: 630, endPoint y: 427, distance: 21.8
click at [611, 425] on div at bounding box center [597, 312] width 1194 height 624
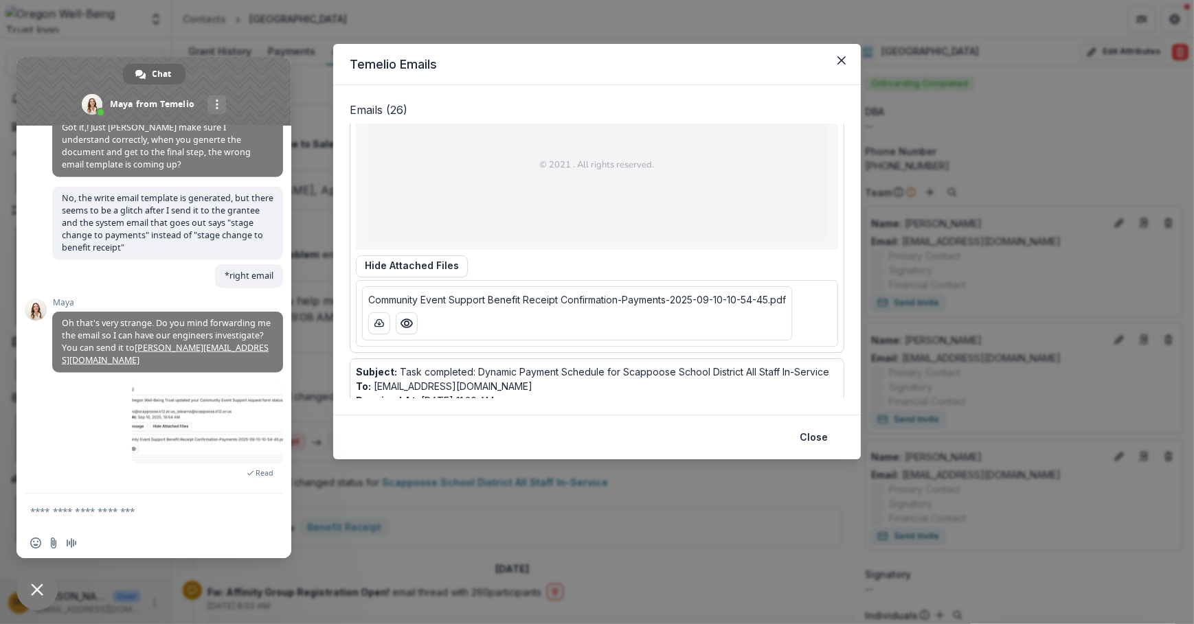
drag, startPoint x: 688, startPoint y: 175, endPoint x: 697, endPoint y: 181, distance: 11.1
click at [688, 183] on p at bounding box center [597, 190] width 330 height 14
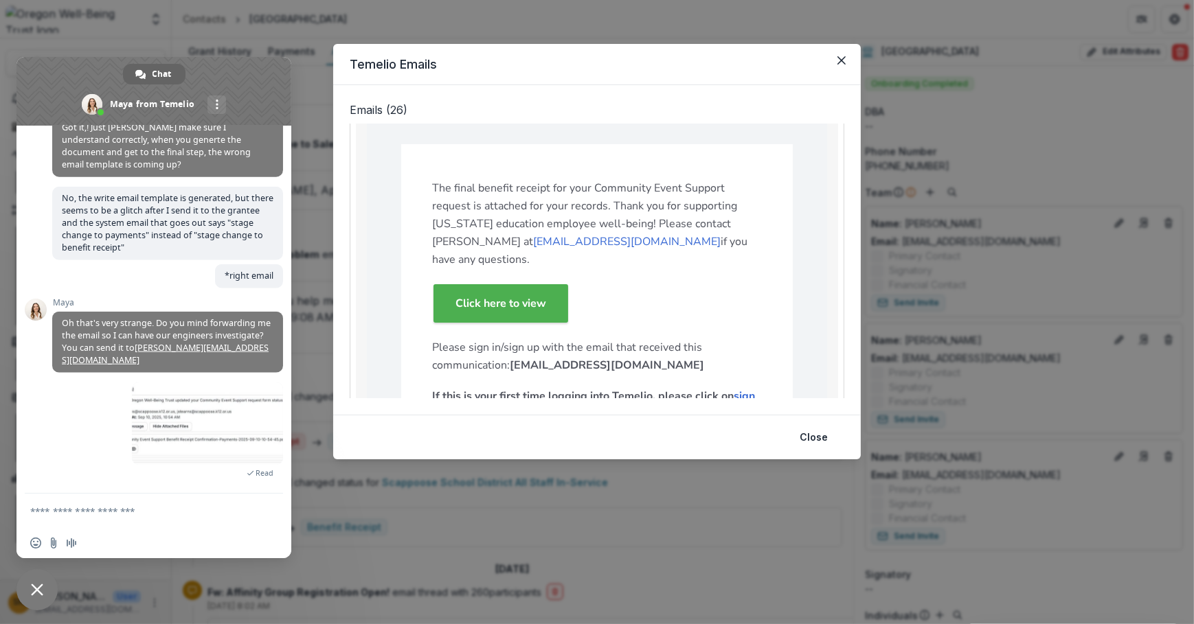
scroll to position [0, 0]
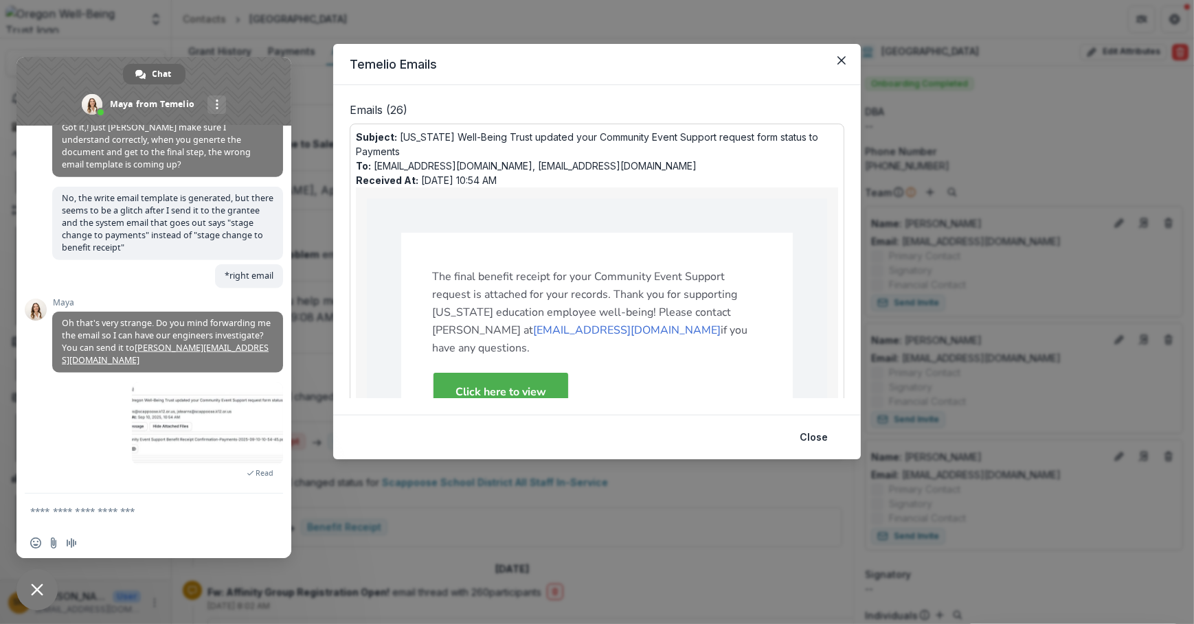
click at [711, 163] on div "Subject: [US_STATE] Well-Being Trust updated your Community Event Support reque…" at bounding box center [597, 488] width 482 height 716
click at [164, 499] on form at bounding box center [138, 512] width 217 height 37
drag, startPoint x: 159, startPoint y: 510, endPoint x: 128, endPoint y: 514, distance: 31.1
click at [159, 510] on textarea "Compose your message..." at bounding box center [138, 512] width 217 height 12
click at [150, 511] on textarea "Compose your message..." at bounding box center [138, 512] width 217 height 12
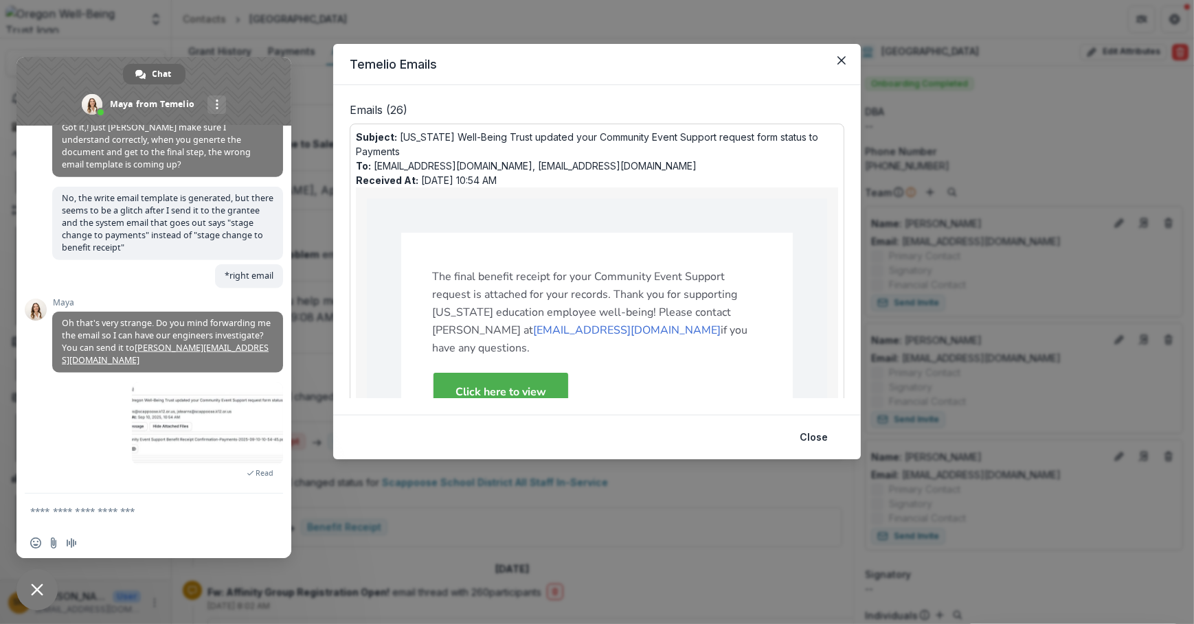
click at [61, 506] on textarea "Compose your message..." at bounding box center [138, 512] width 217 height 12
click at [51, 506] on textarea "Compose your message..." at bounding box center [138, 512] width 217 height 12
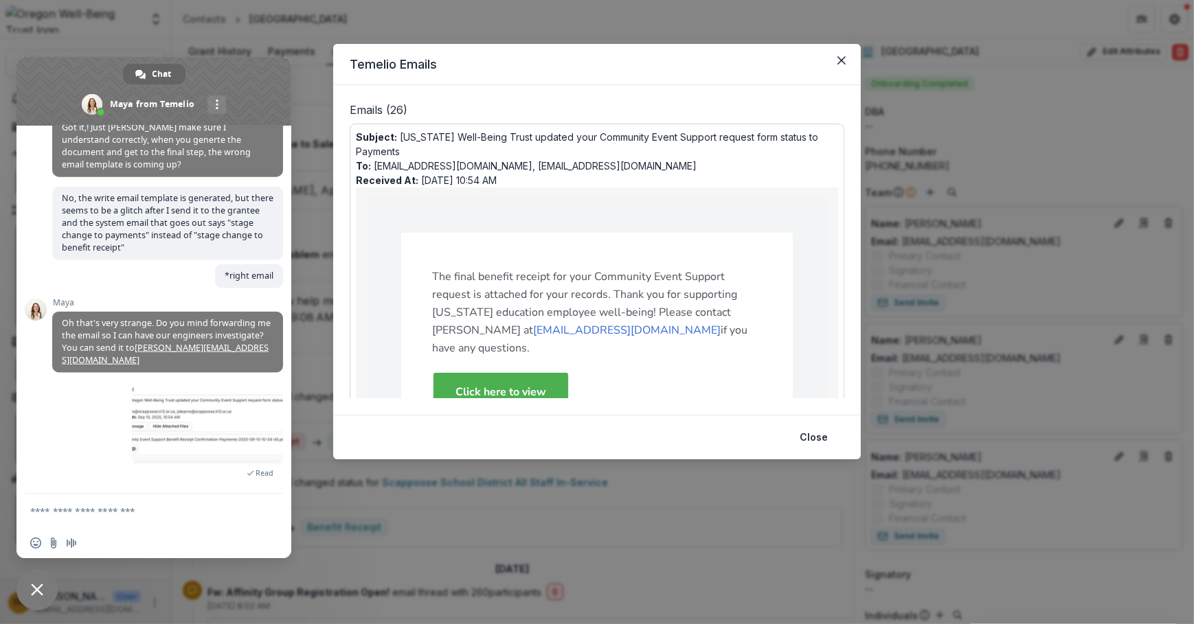
click at [51, 506] on textarea "Compose your message..." at bounding box center [138, 512] width 217 height 12
click at [74, 503] on form at bounding box center [138, 512] width 217 height 37
click at [78, 504] on form at bounding box center [138, 512] width 217 height 37
click at [823, 434] on button "Close" at bounding box center [813, 438] width 45 height 22
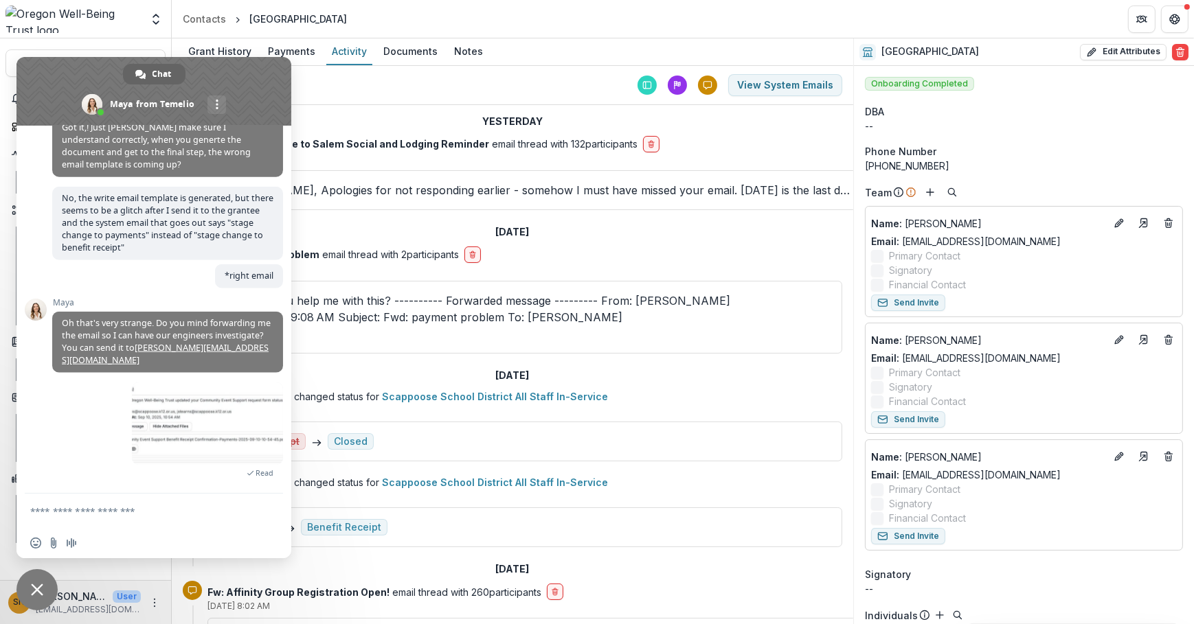
click at [575, 74] on div "[DATE] [DATE] [DATE] [DATE] [DATE] [DATE] [DATE] [DATE] [DATE] [DATE] [DATE] [D…" at bounding box center [512, 85] width 681 height 39
drag, startPoint x: 39, startPoint y: 587, endPoint x: 53, endPoint y: 583, distance: 14.2
click at [40, 587] on span "Close chat" at bounding box center [37, 590] width 12 height 12
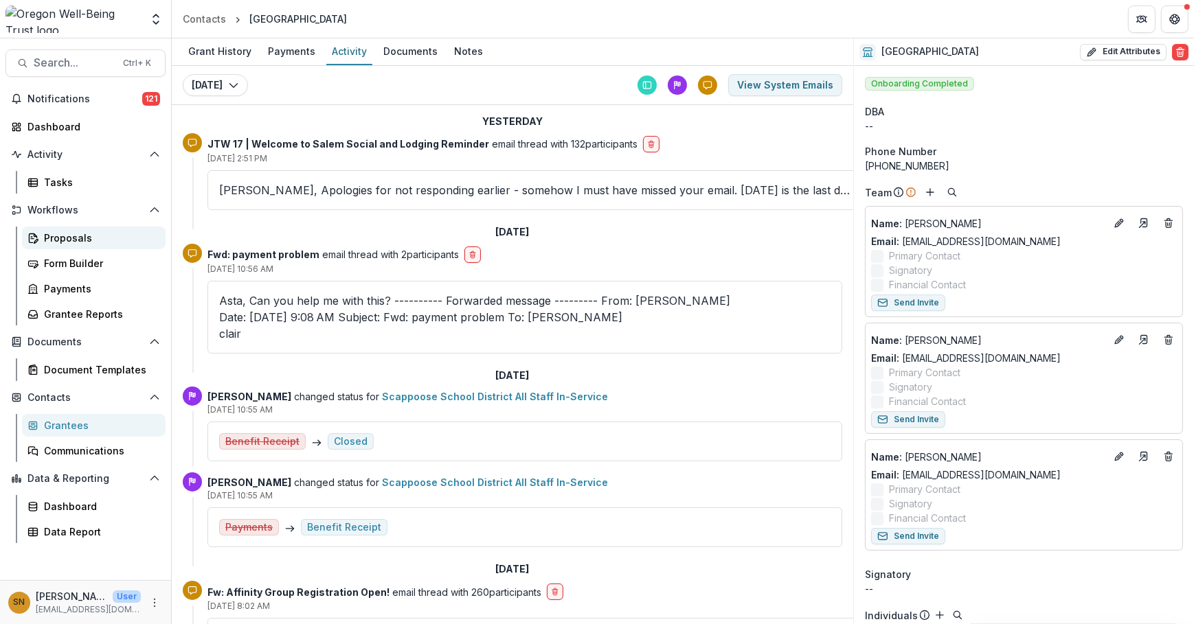
click at [109, 238] on div "Proposals" at bounding box center [99, 238] width 111 height 14
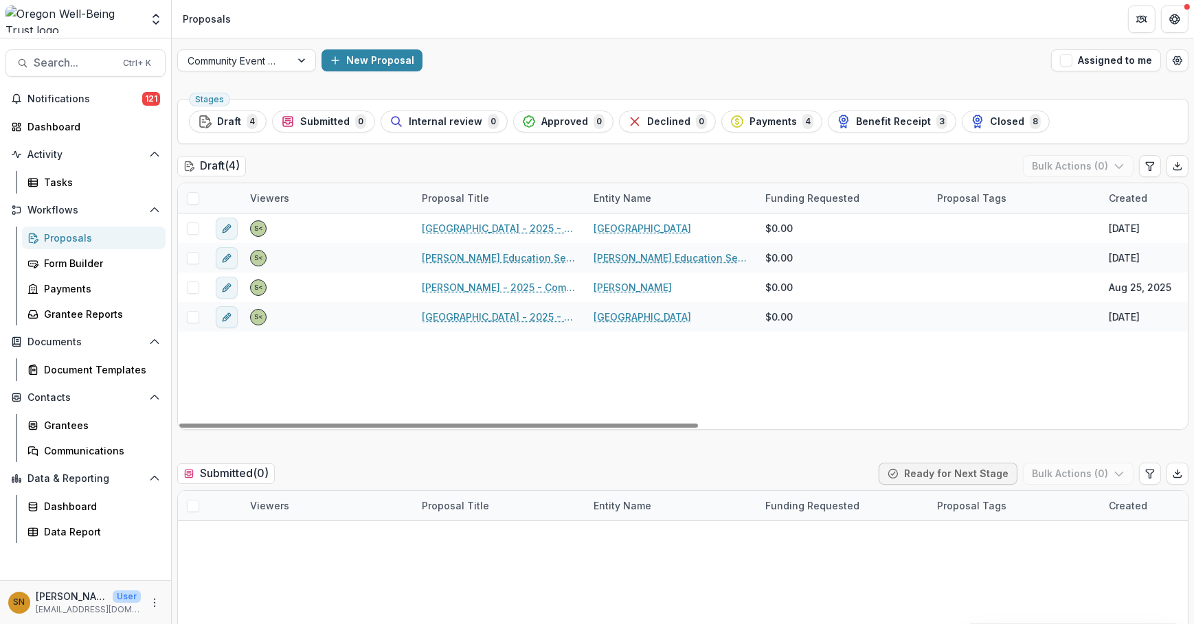
click at [766, 123] on span "Payments" at bounding box center [772, 122] width 47 height 12
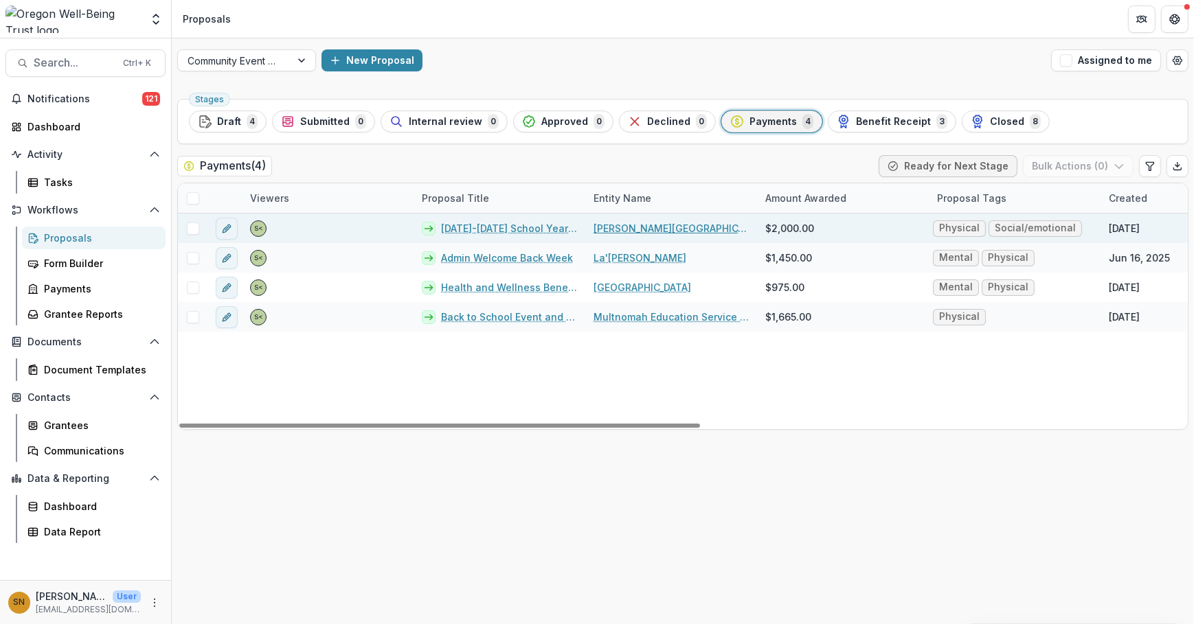
drag, startPoint x: 609, startPoint y: 231, endPoint x: 585, endPoint y: 237, distance: 24.8
click at [609, 231] on link "[PERSON_NAME][GEOGRAPHIC_DATA] #4" at bounding box center [670, 228] width 155 height 14
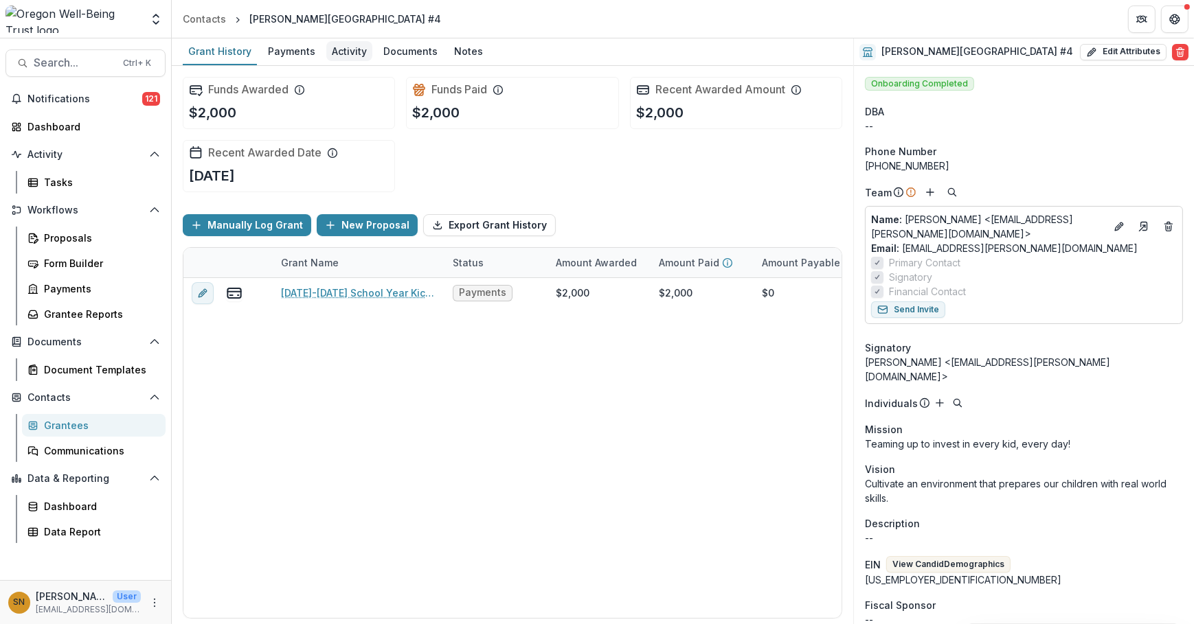
click at [345, 50] on div "Activity" at bounding box center [349, 51] width 46 height 20
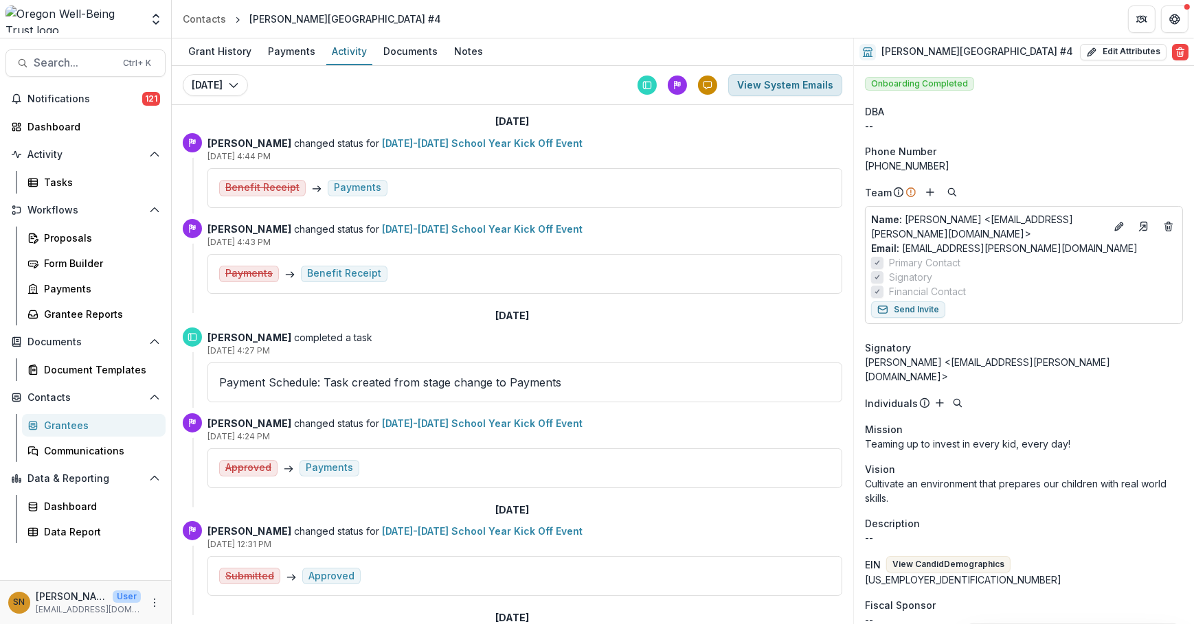
click at [804, 83] on button "View System Emails" at bounding box center [785, 85] width 114 height 22
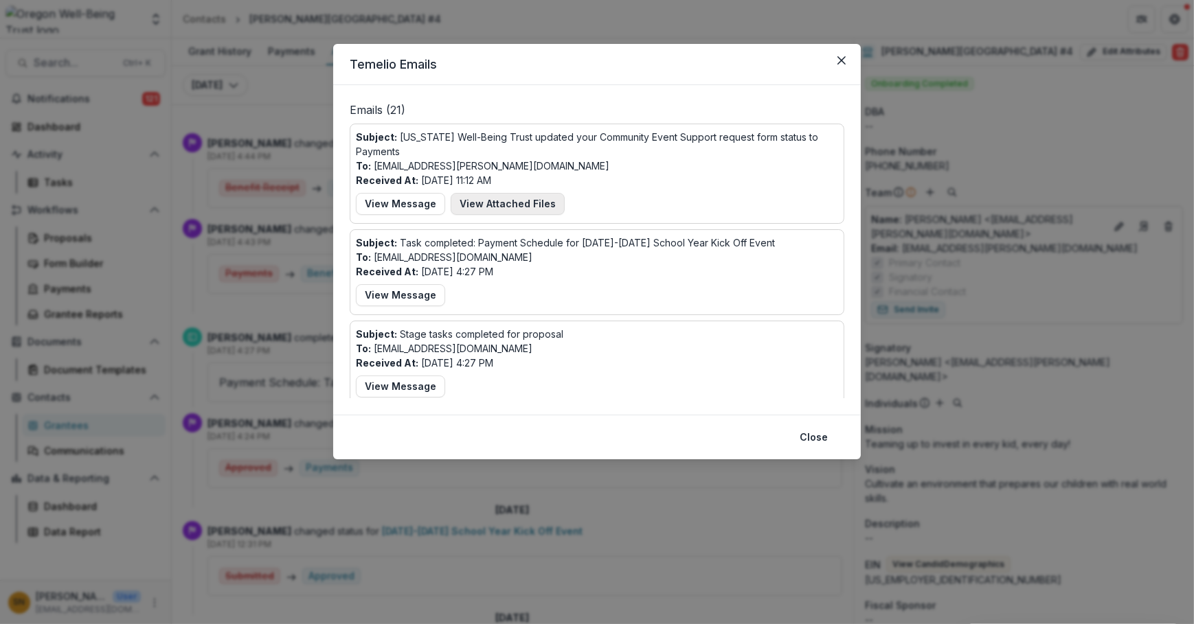
click at [520, 206] on button "View Attached Files" at bounding box center [508, 204] width 114 height 22
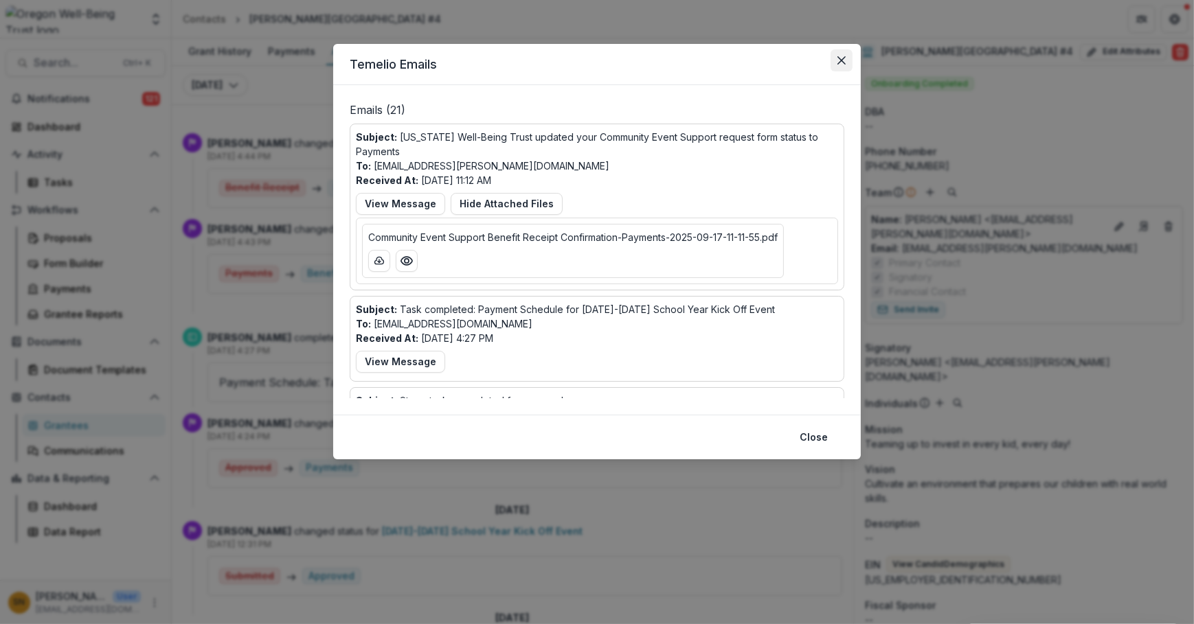
click at [840, 55] on button "Close" at bounding box center [841, 60] width 22 height 22
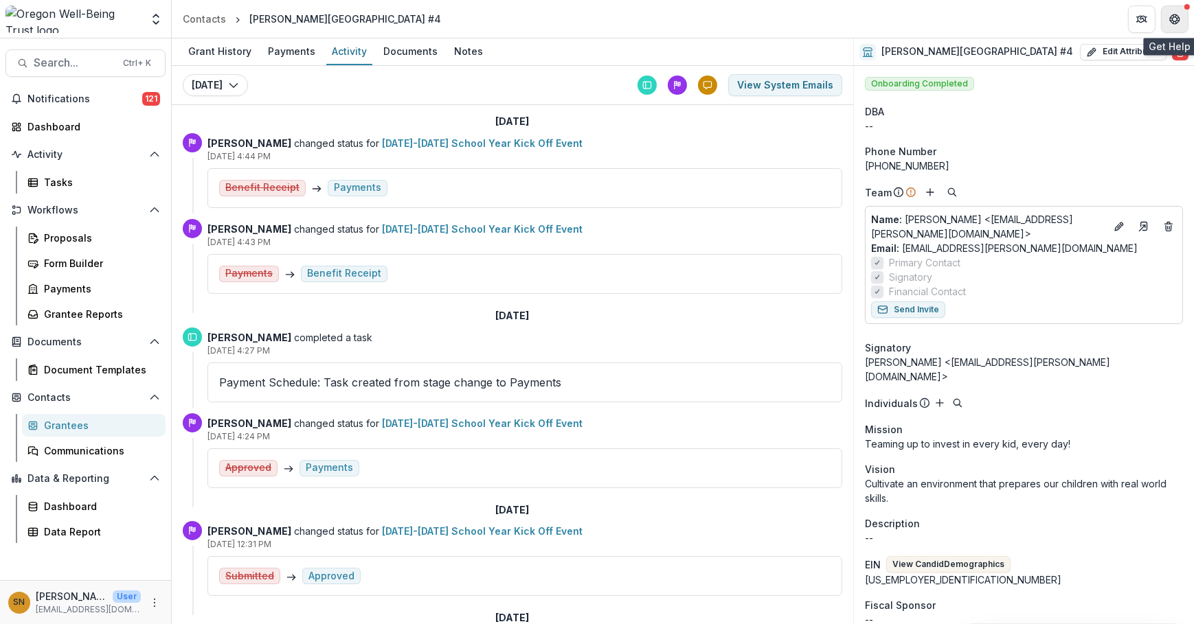
click at [1175, 20] on icon "Get Help" at bounding box center [1175, 20] width 1 height 1
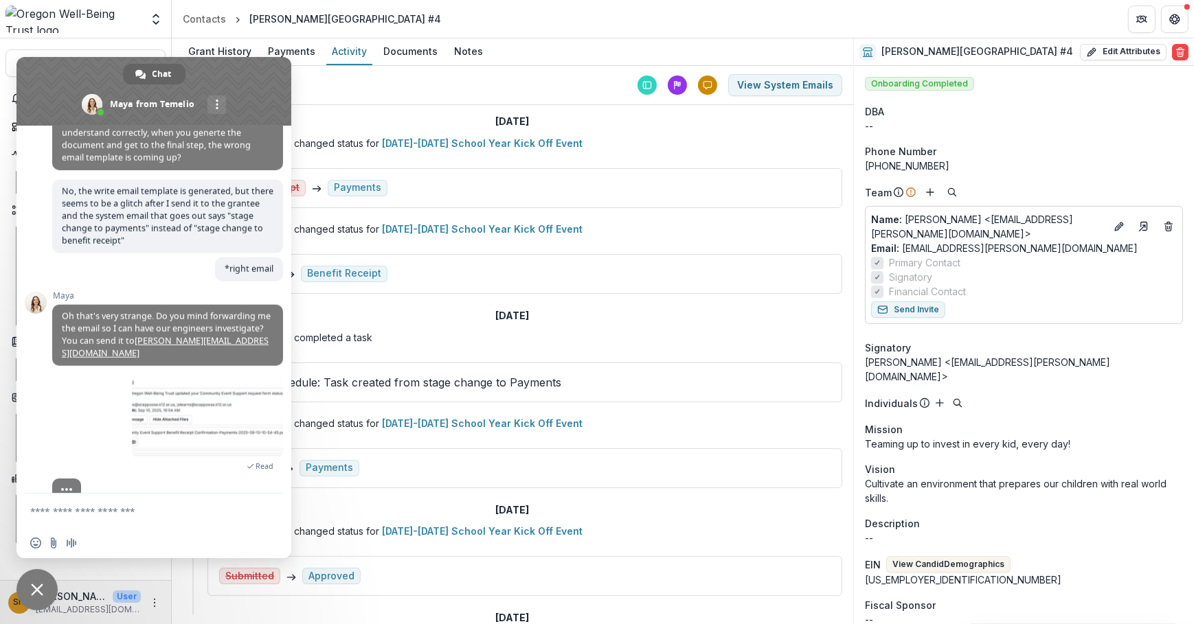
scroll to position [1926, 0]
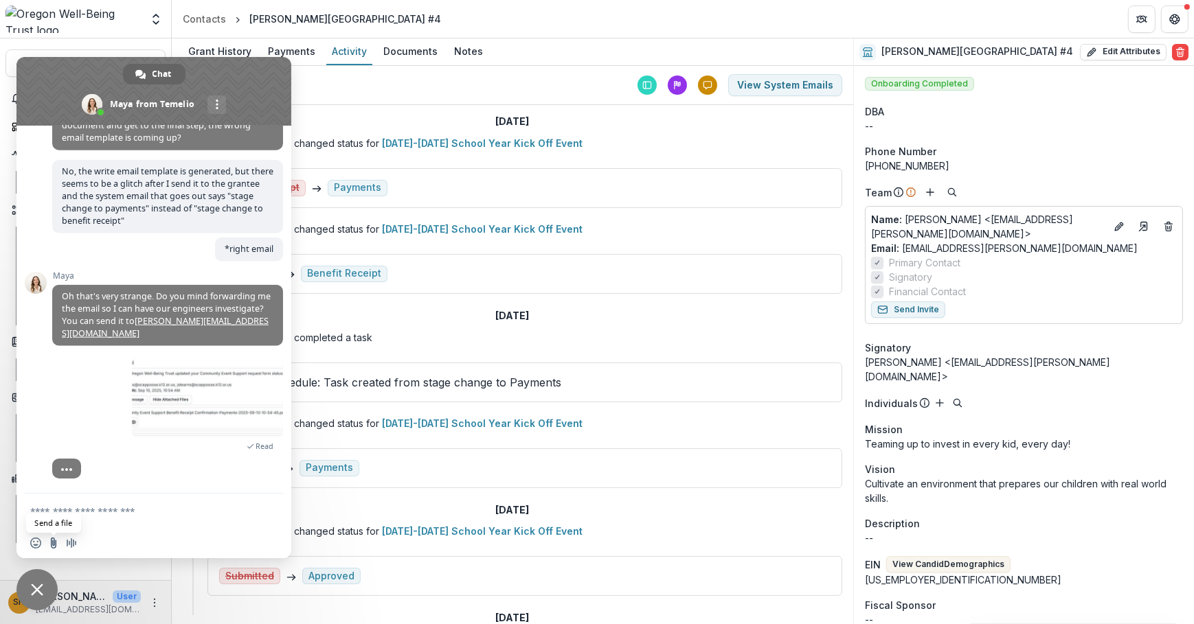
click at [54, 541] on input "Send a file" at bounding box center [53, 543] width 11 height 11
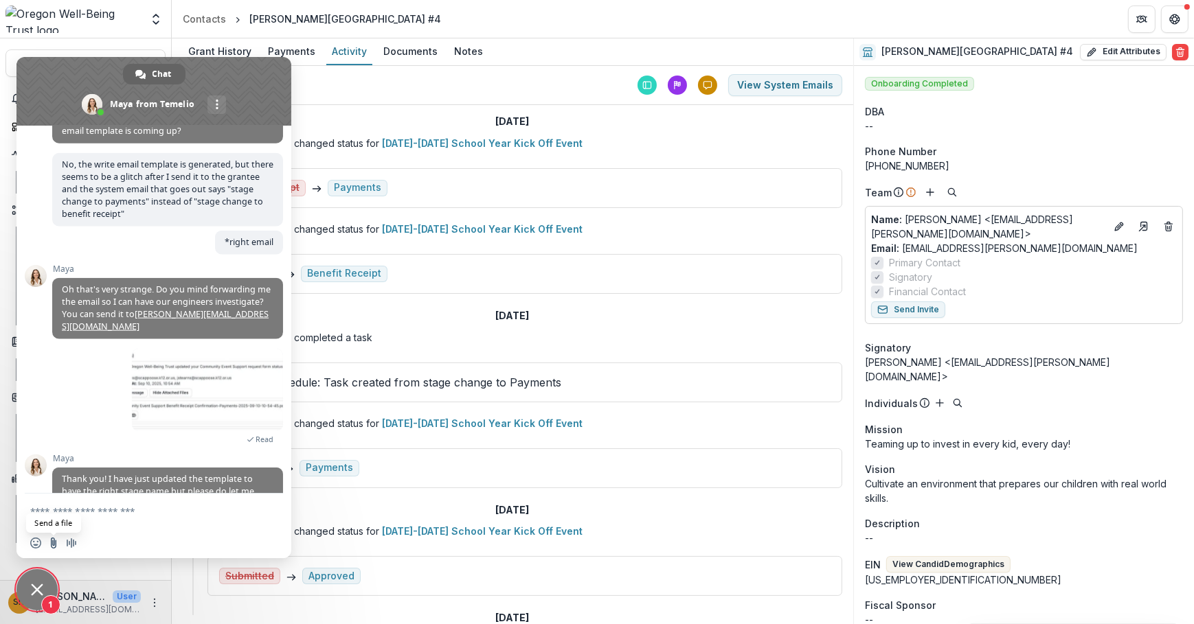
scroll to position [1973, 0]
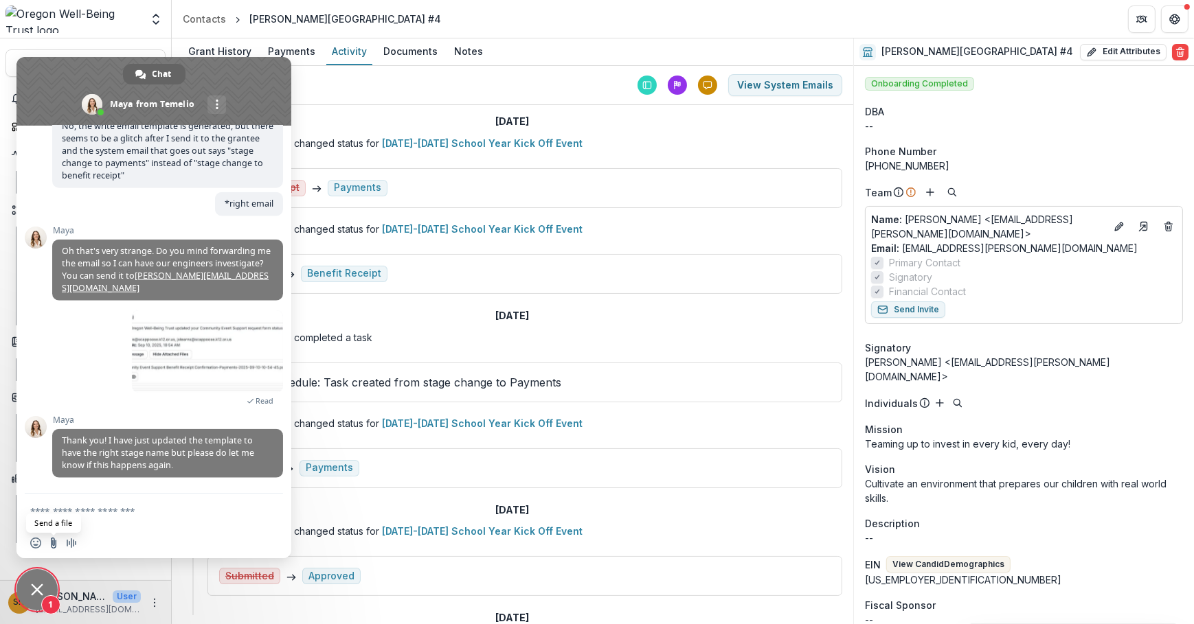
type input "**********"
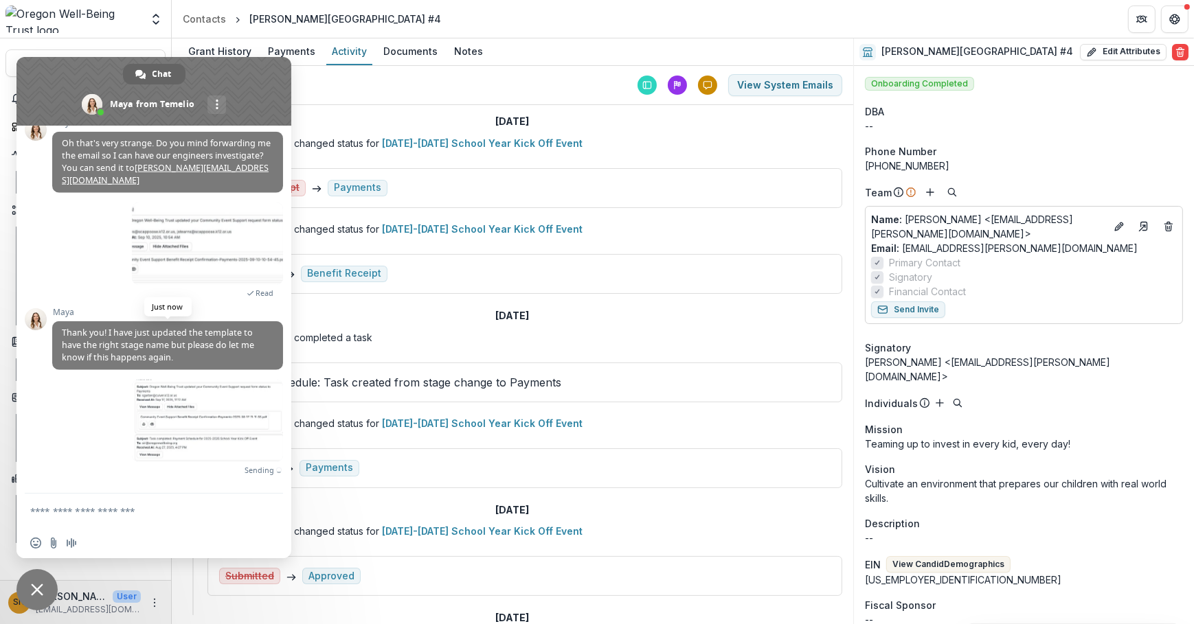
scroll to position [2065, 0]
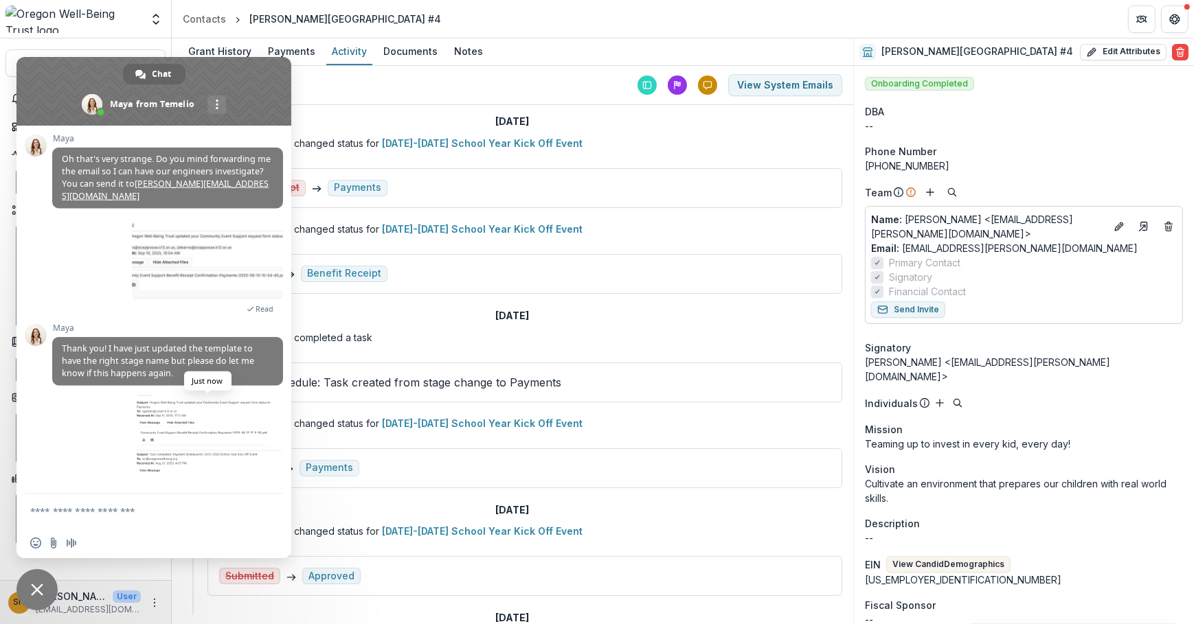
click at [239, 422] on span at bounding box center [207, 437] width 151 height 82
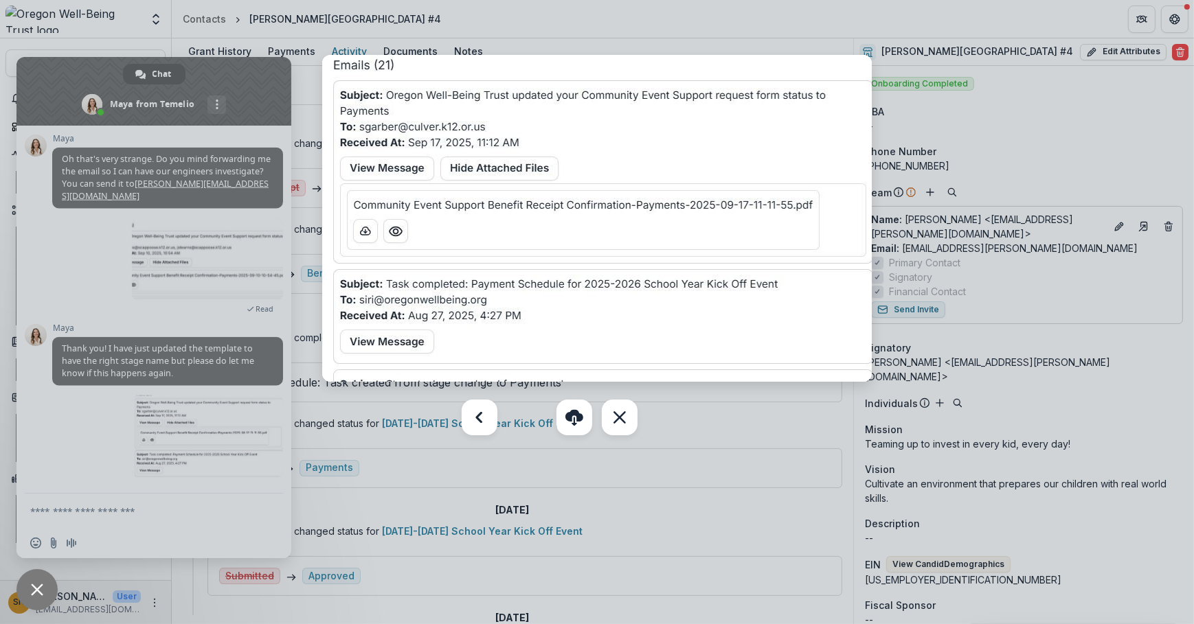
click at [101, 453] on div at bounding box center [597, 312] width 1194 height 624
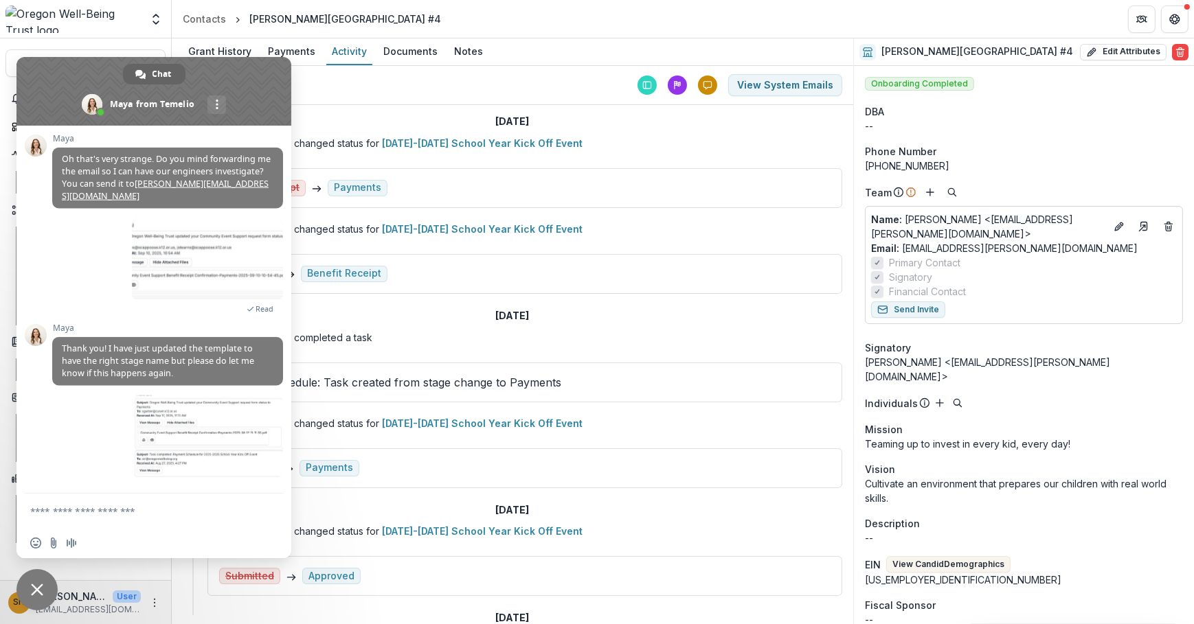
click at [201, 516] on textarea "Compose your message..." at bounding box center [138, 512] width 217 height 12
type textarea "**********"
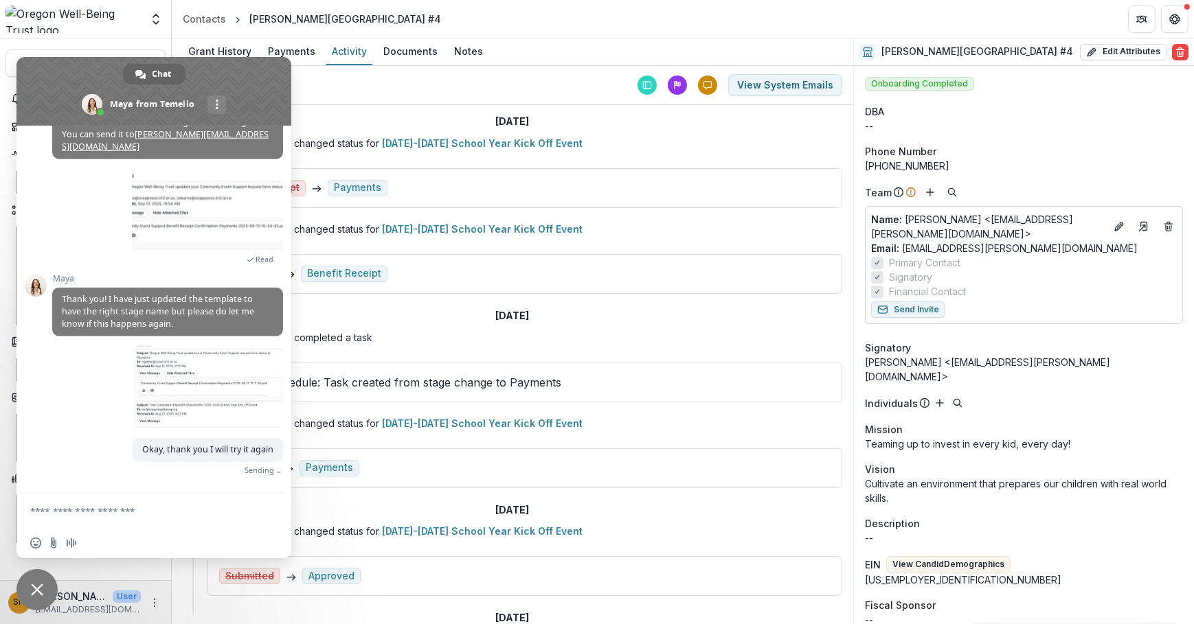
scroll to position [2094, 0]
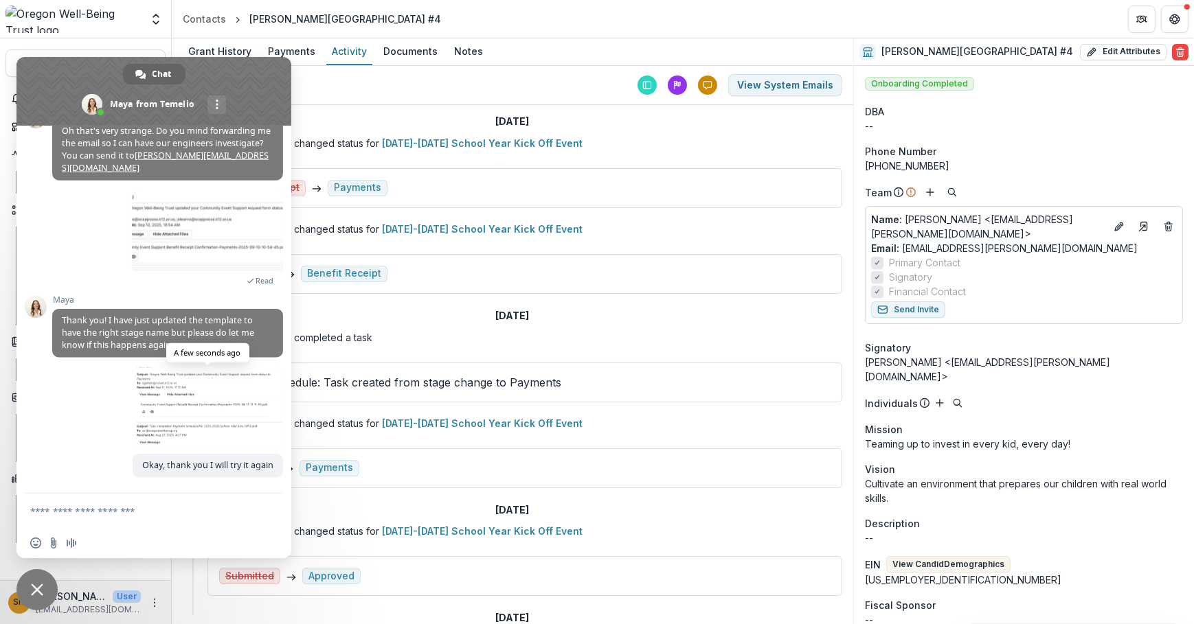
click at [198, 436] on span at bounding box center [207, 408] width 151 height 82
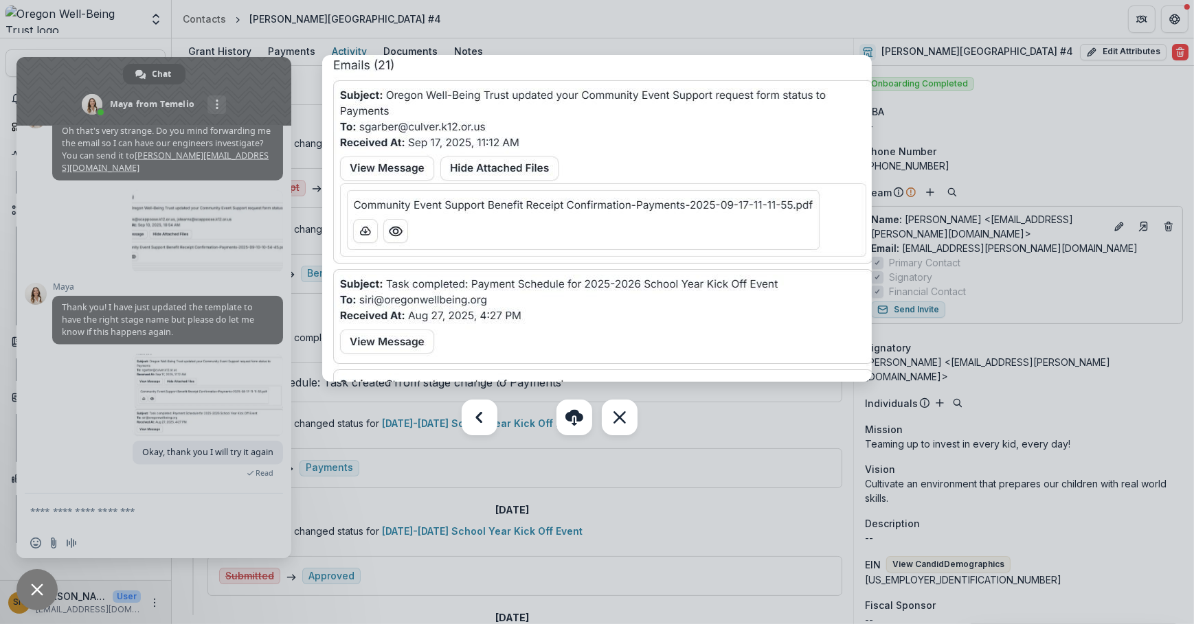
click at [769, 427] on div at bounding box center [597, 312] width 1194 height 624
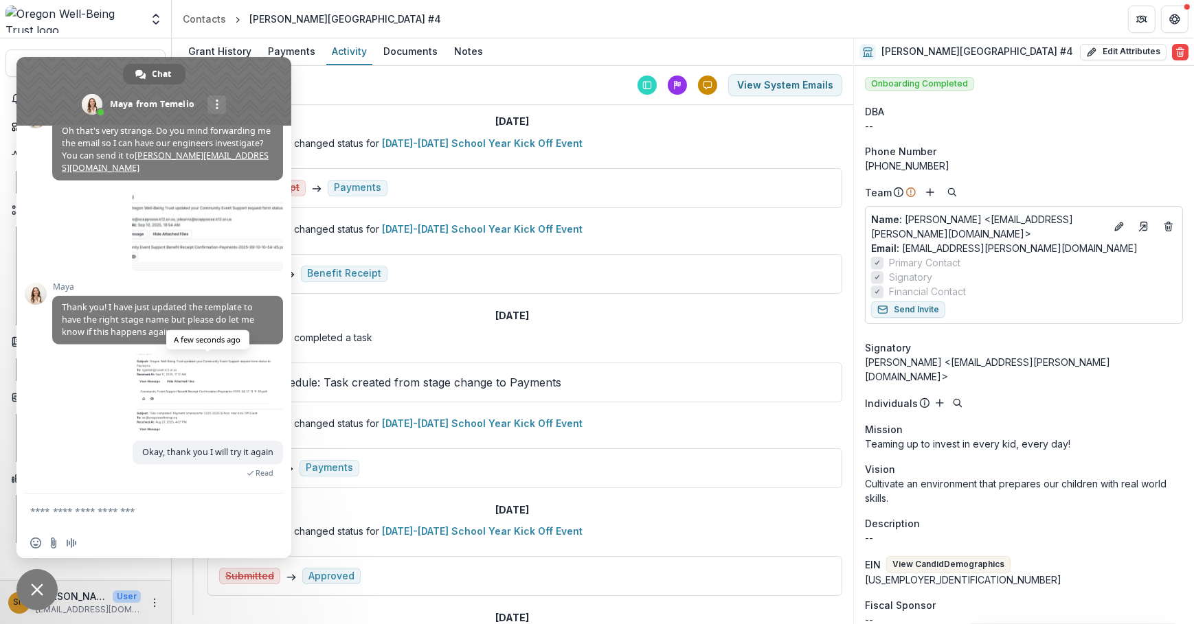
scroll to position [1907, 0]
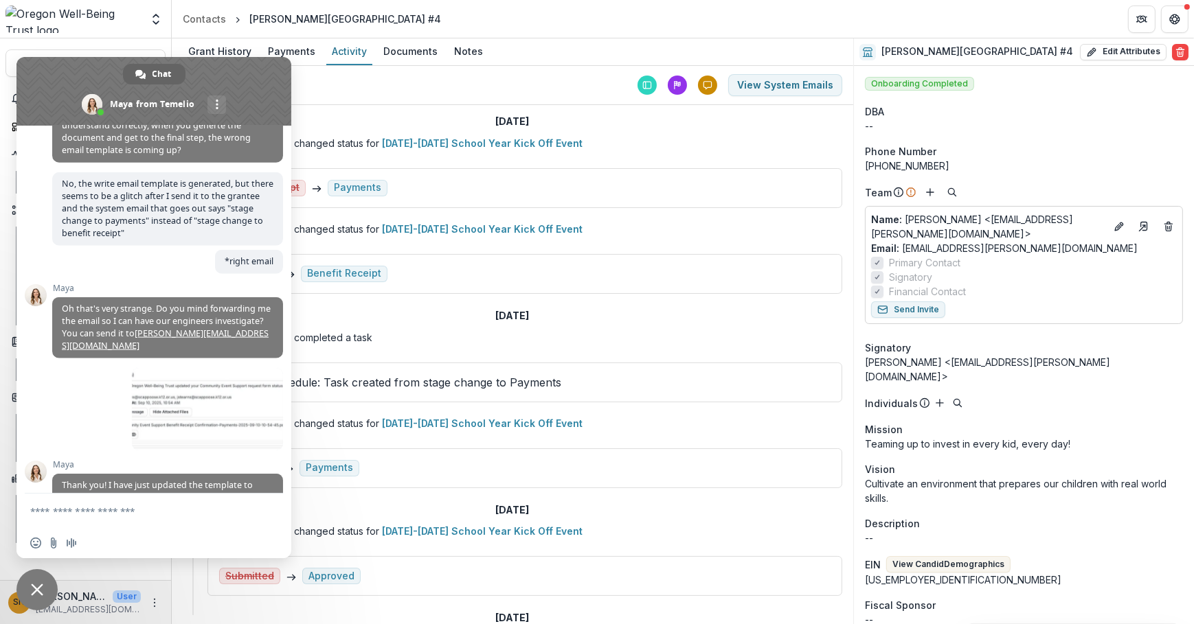
click at [31, 597] on span "Close chat" at bounding box center [36, 589] width 41 height 41
